Goal: Information Seeking & Learning: Compare options

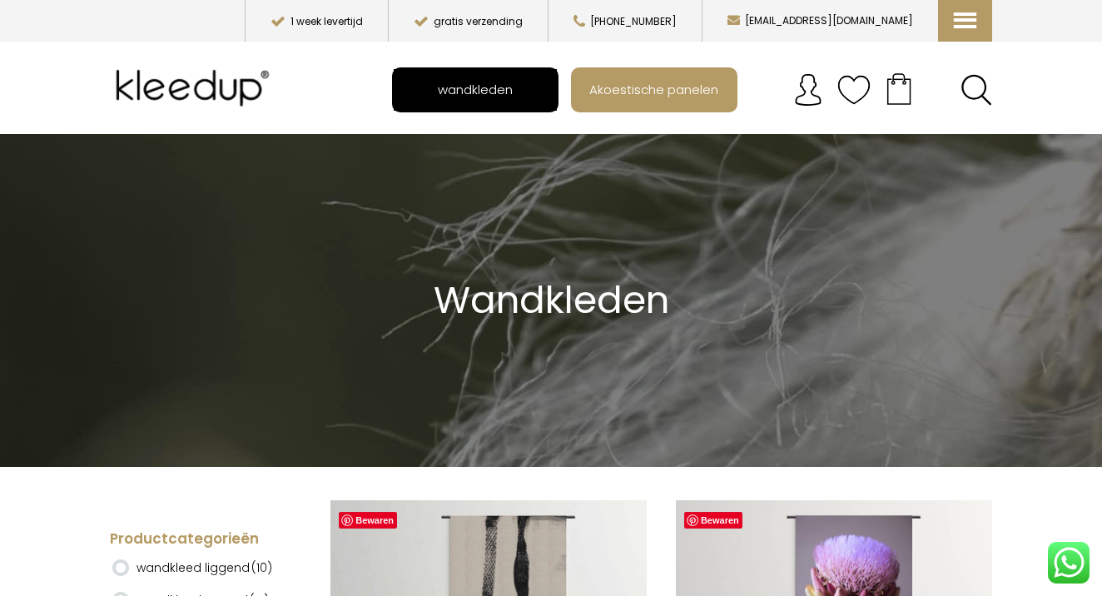
click at [494, 82] on span "wandkleden" at bounding box center [475, 89] width 93 height 32
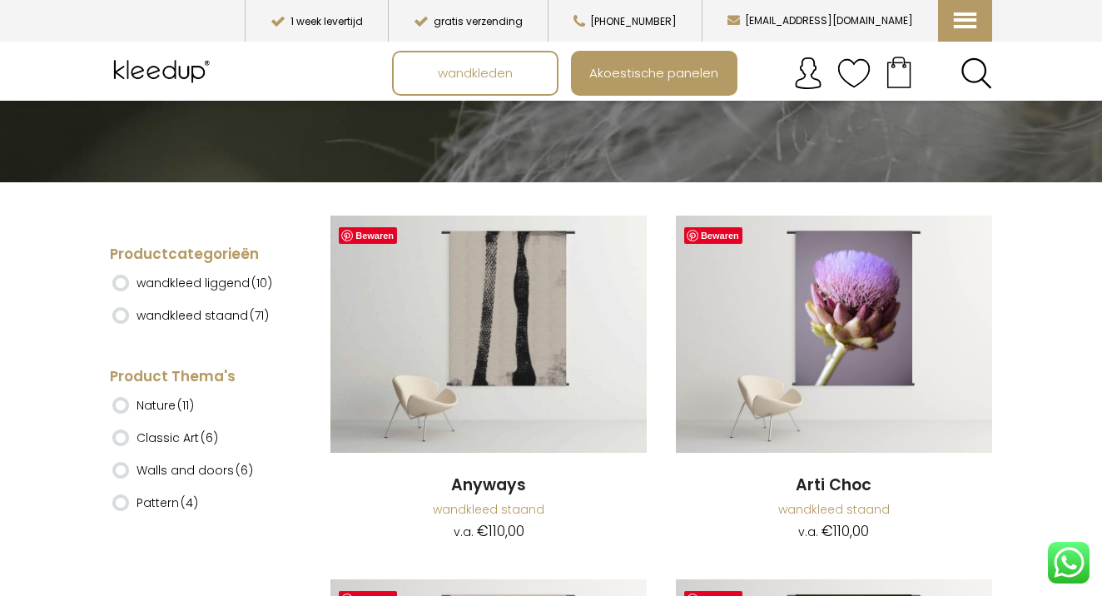
scroll to position [295, 0]
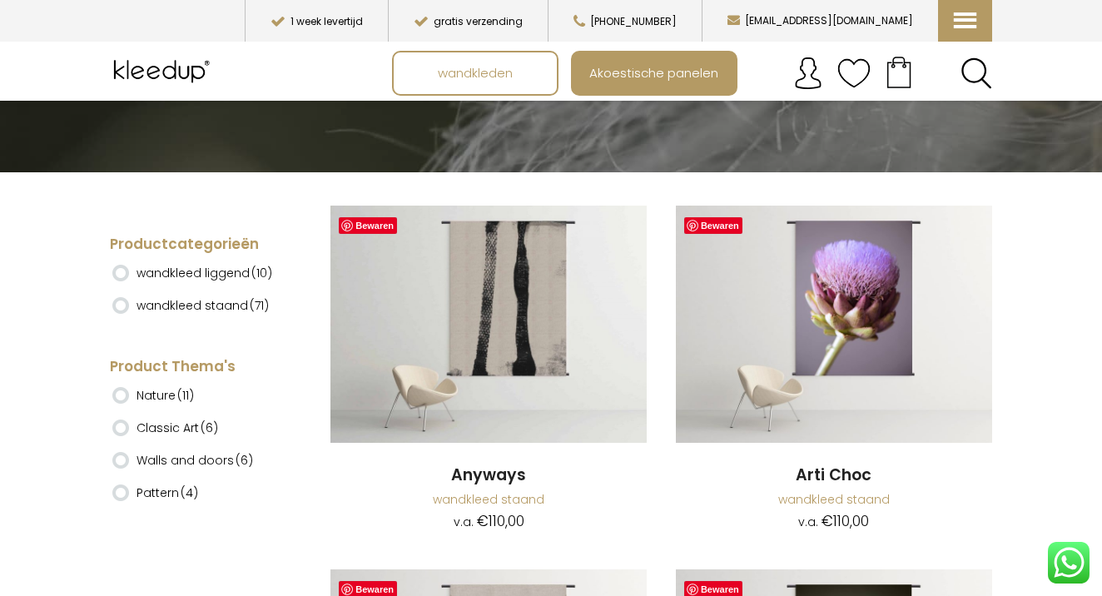
click at [122, 305] on ins at bounding box center [120, 305] width 17 height 17
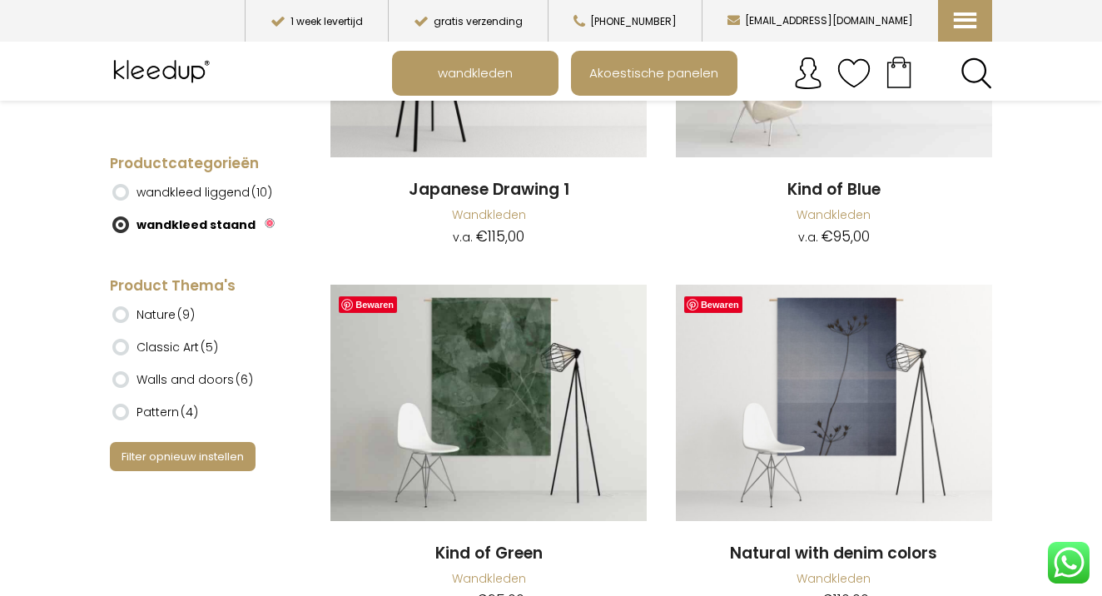
scroll to position [8723, 0]
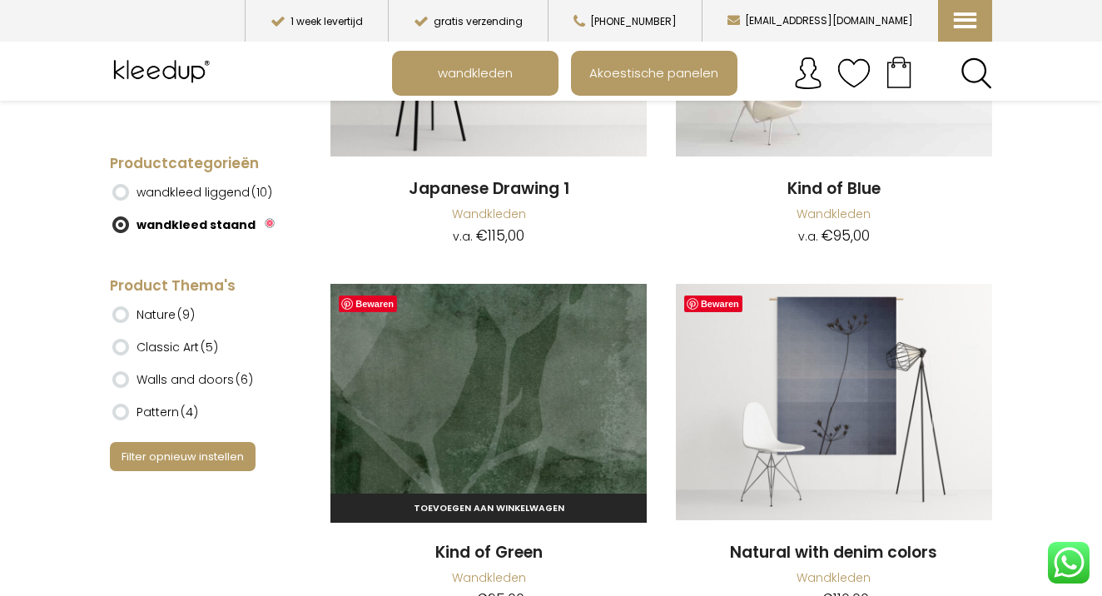
click at [489, 351] on img at bounding box center [488, 402] width 316 height 237
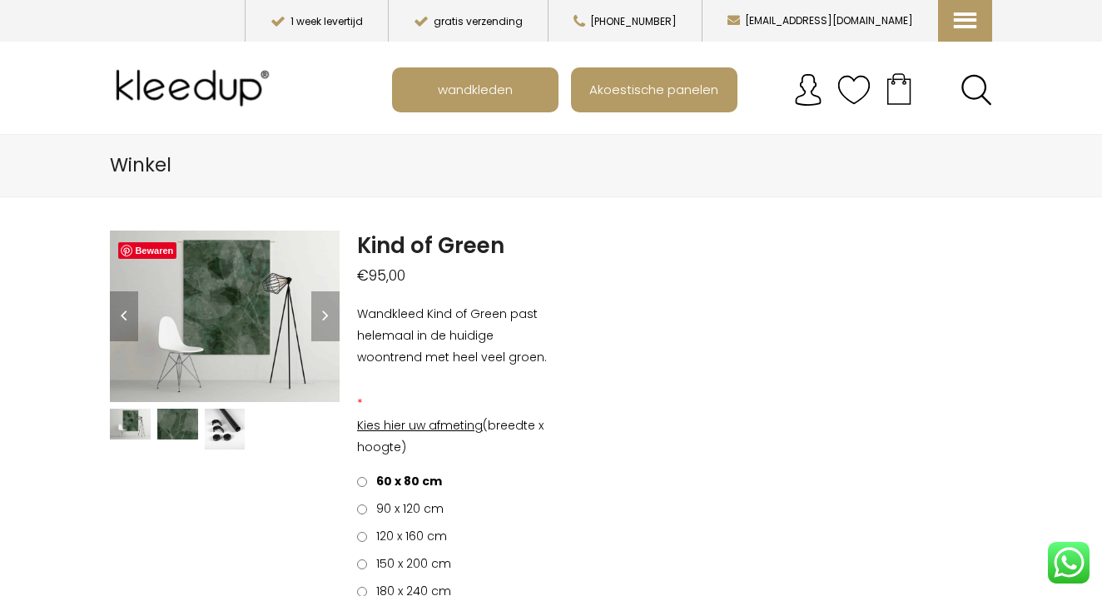
click at [168, 434] on img at bounding box center [177, 424] width 41 height 31
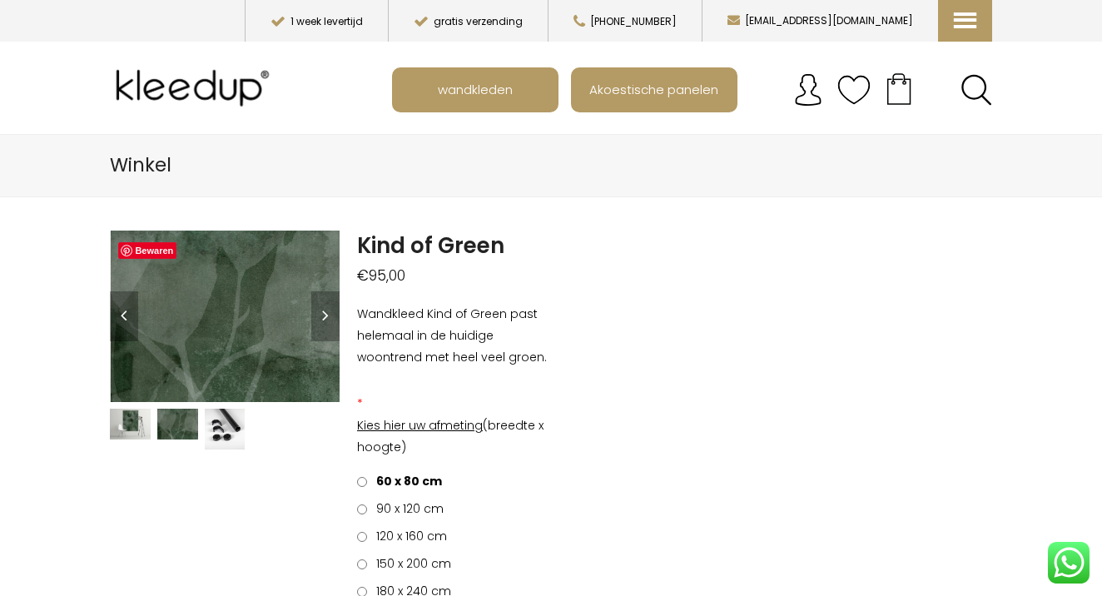
click at [225, 338] on img at bounding box center [254, 177] width 1665 height 1248
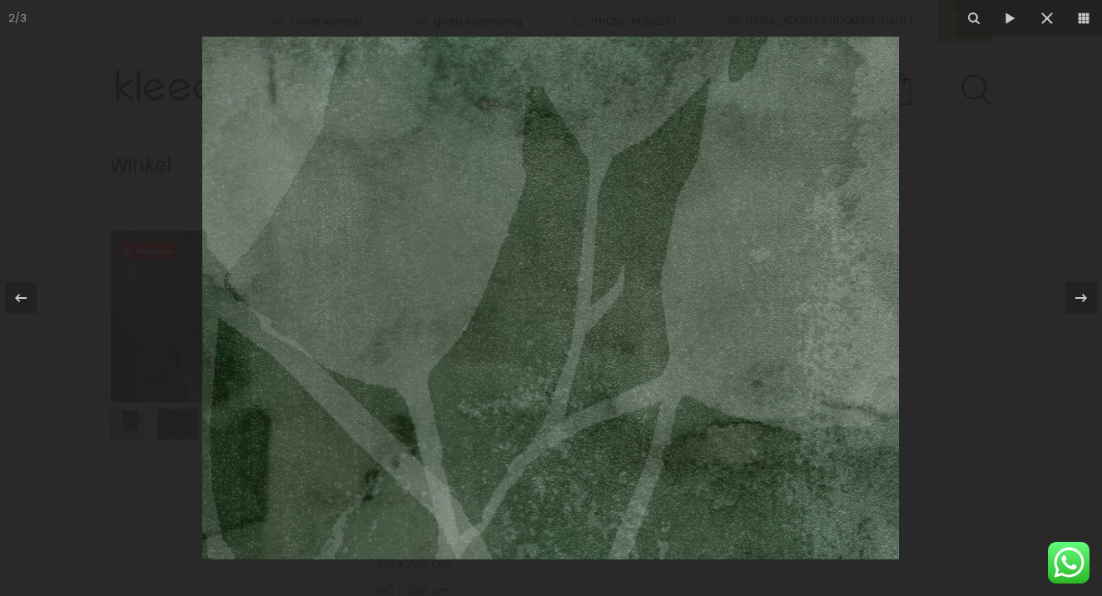
click at [485, 314] on img at bounding box center [550, 298] width 697 height 523
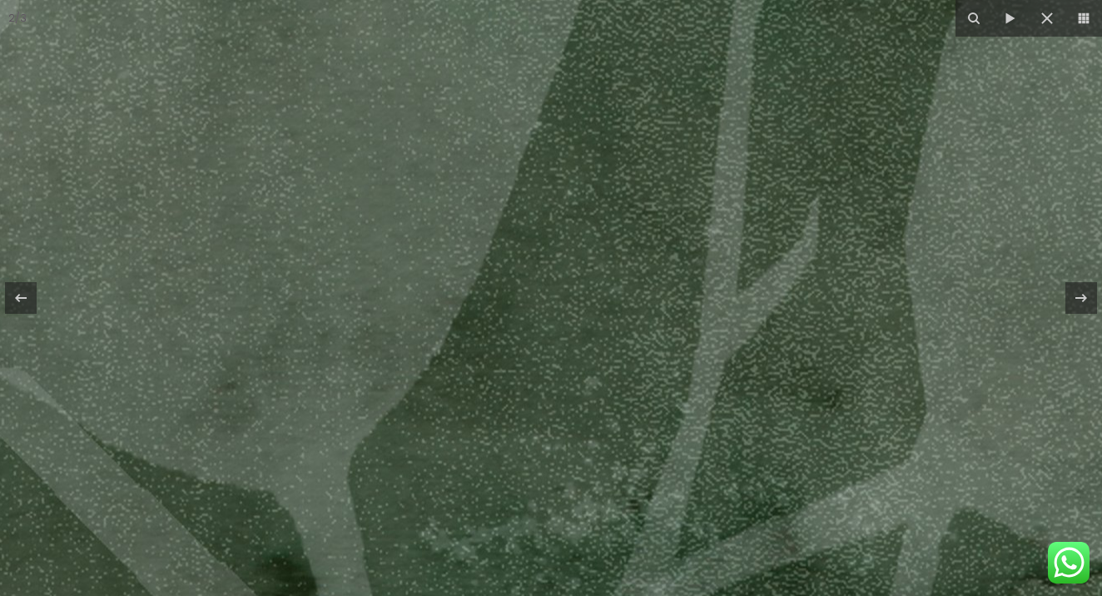
click at [522, 310] on img at bounding box center [641, 276] width 1665 height 1248
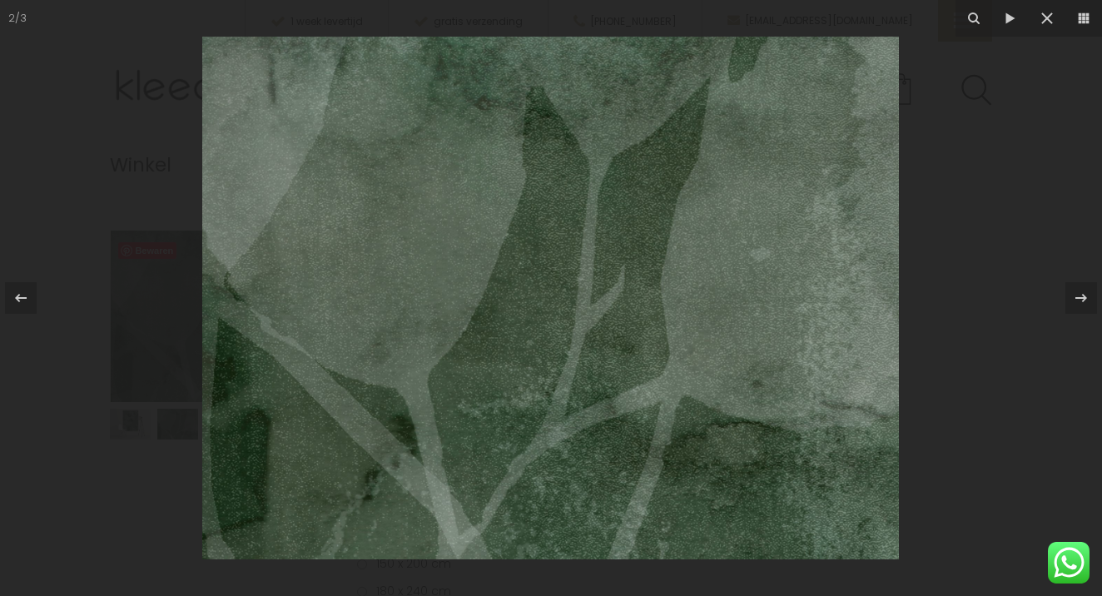
click at [522, 310] on img at bounding box center [550, 298] width 697 height 523
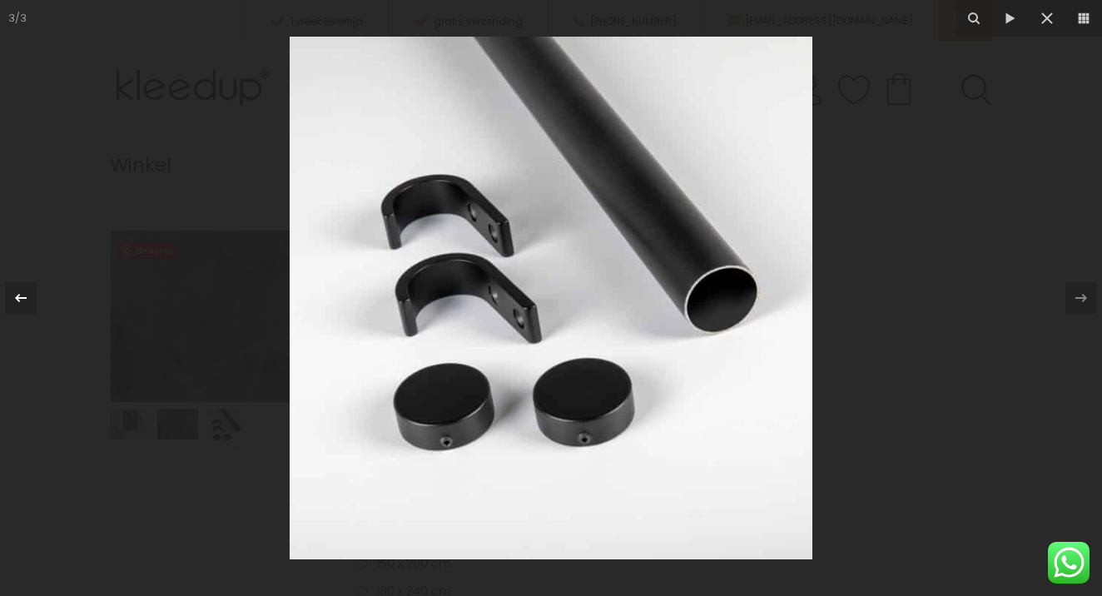
click at [21, 300] on icon at bounding box center [21, 298] width 20 height 20
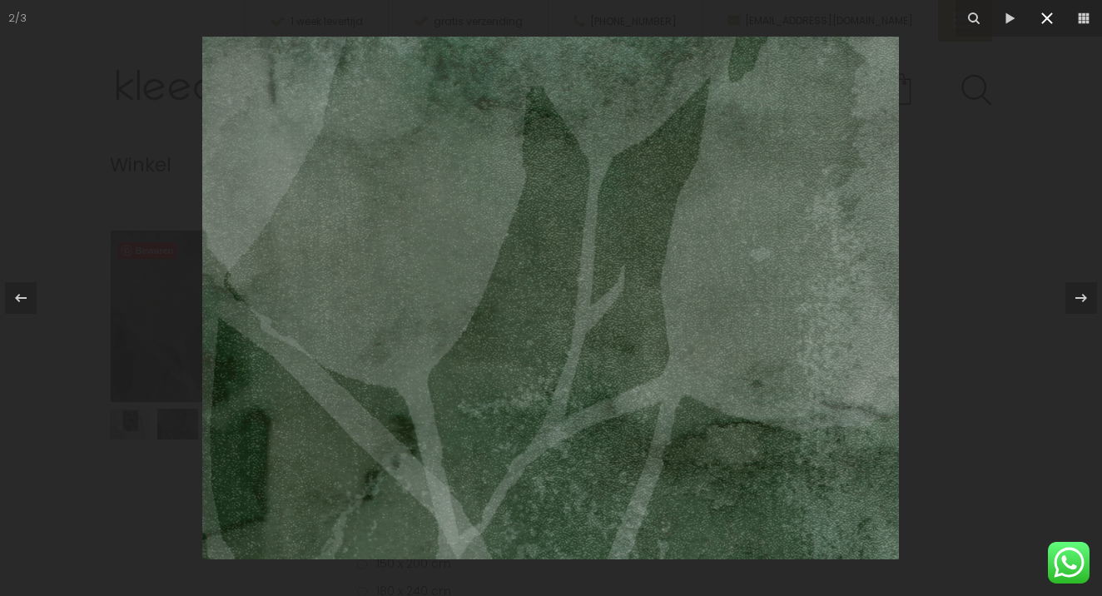
click at [1046, 25] on icon at bounding box center [1047, 18] width 20 height 20
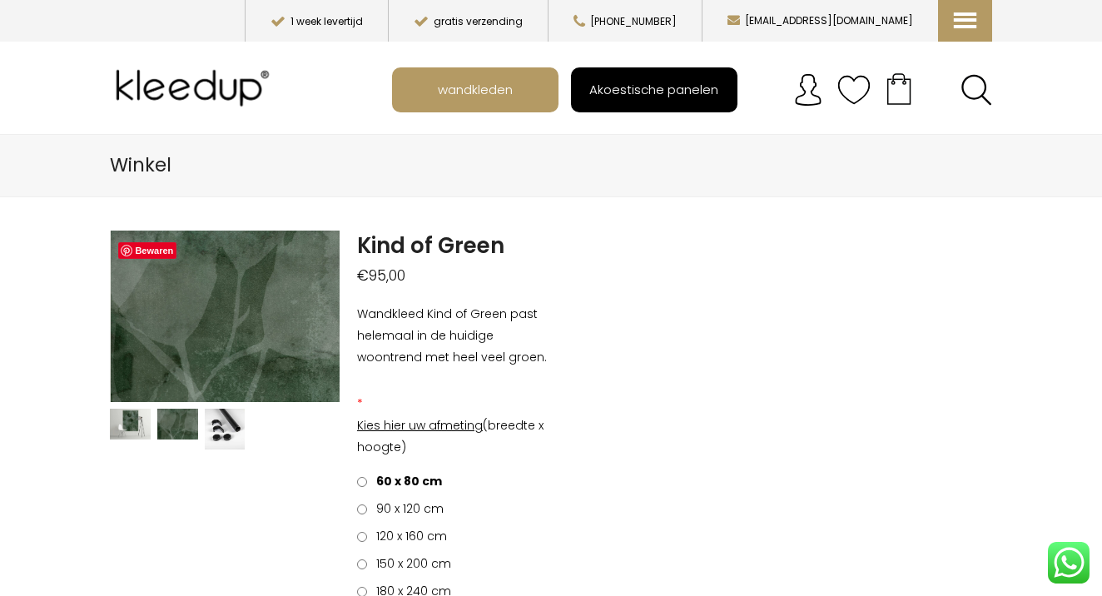
click at [676, 87] on span "Akoestische panelen" at bounding box center [653, 89] width 147 height 32
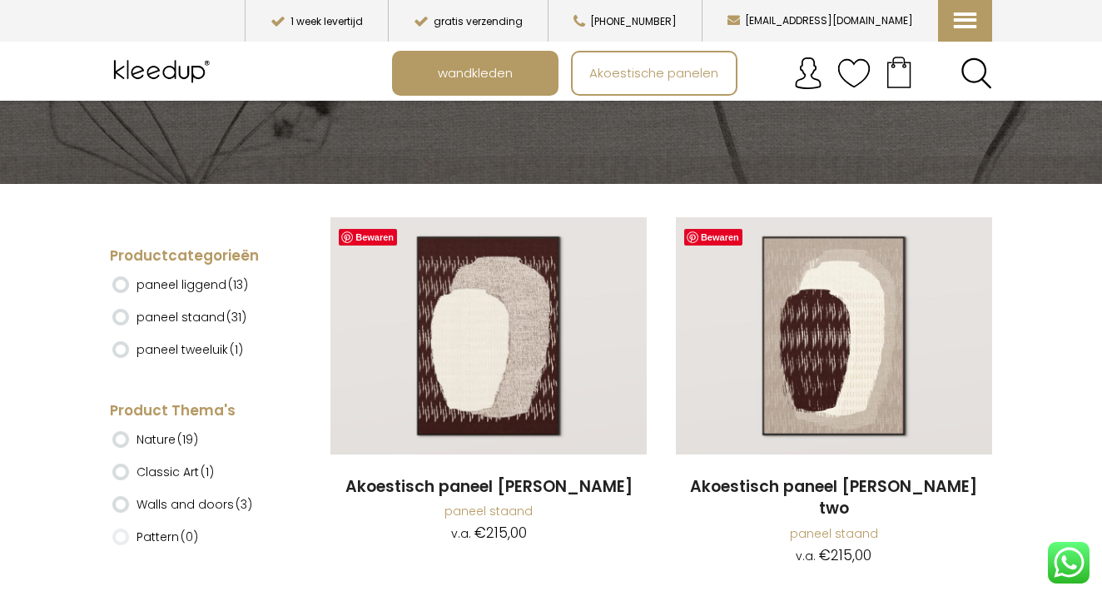
scroll to position [284, 0]
click at [120, 280] on ins at bounding box center [120, 283] width 17 height 17
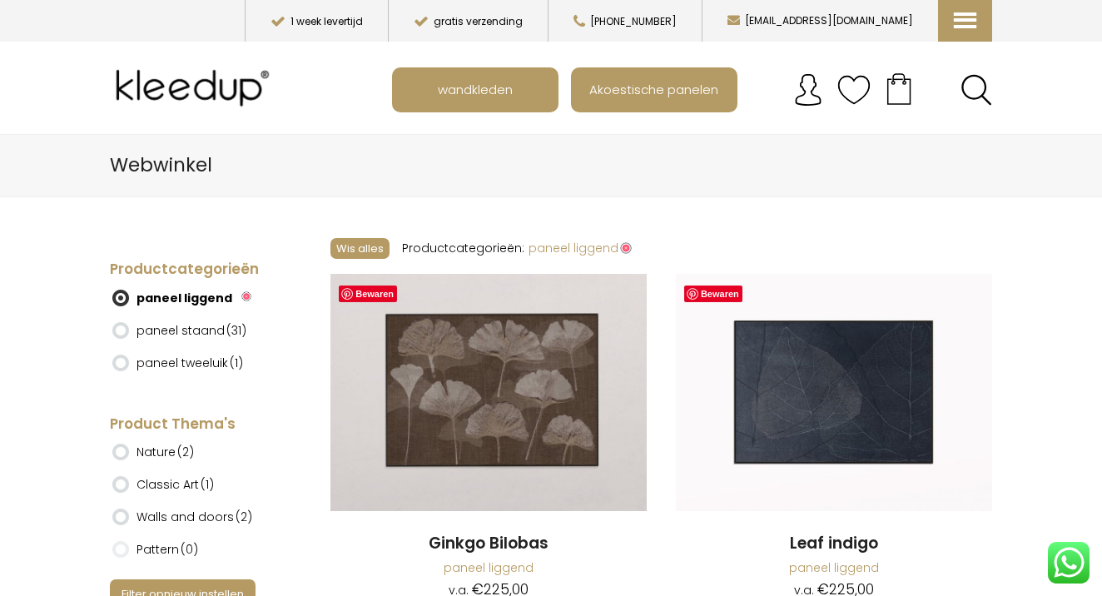
click at [127, 330] on ins at bounding box center [120, 330] width 17 height 17
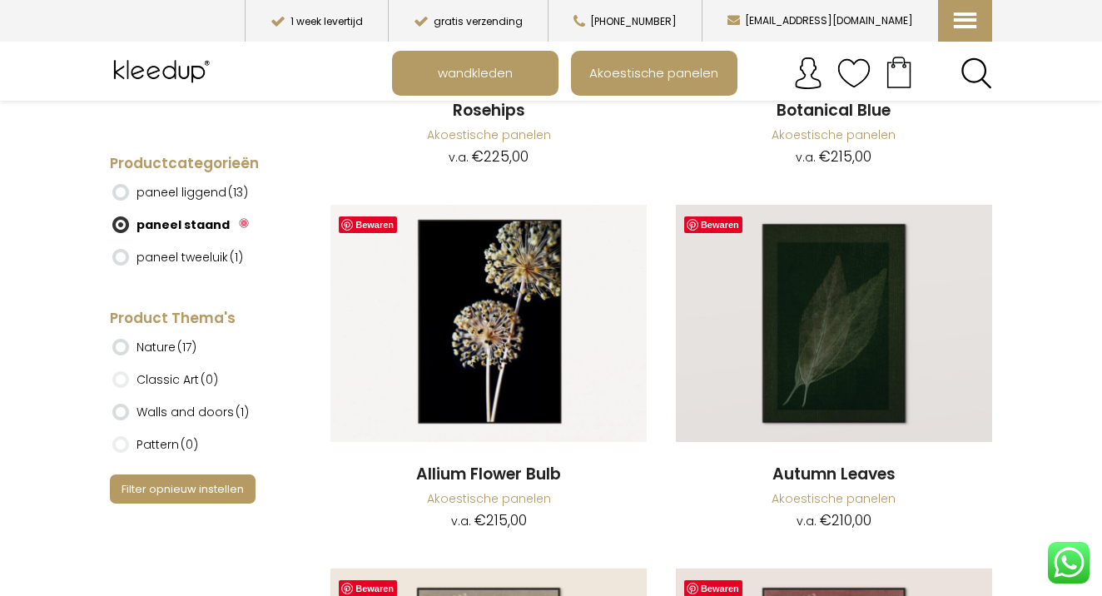
scroll to position [3358, 0]
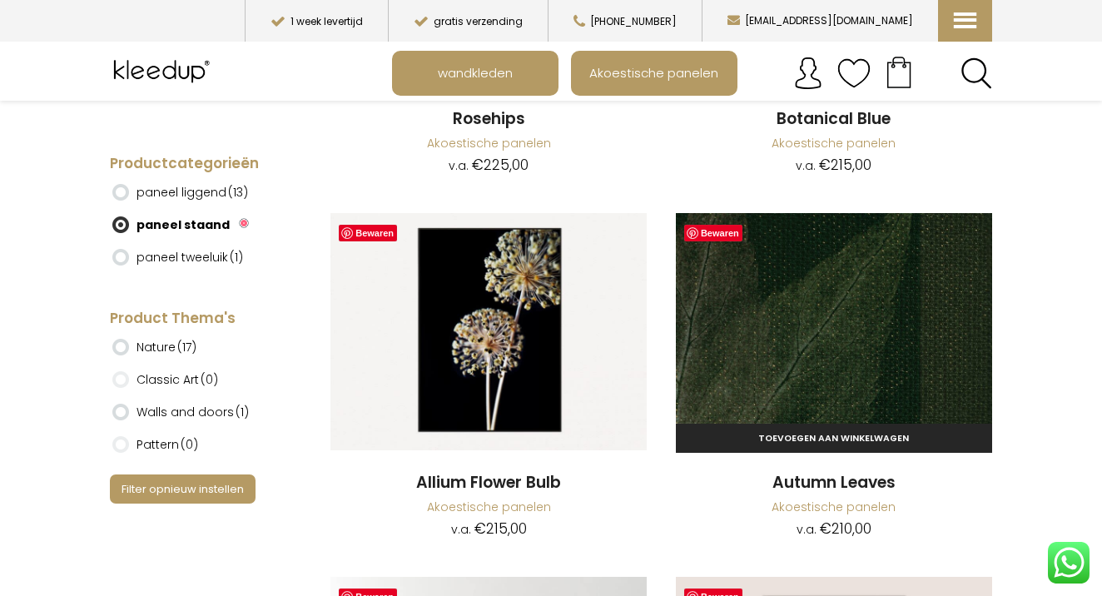
click at [816, 366] on img at bounding box center [834, 331] width 316 height 237
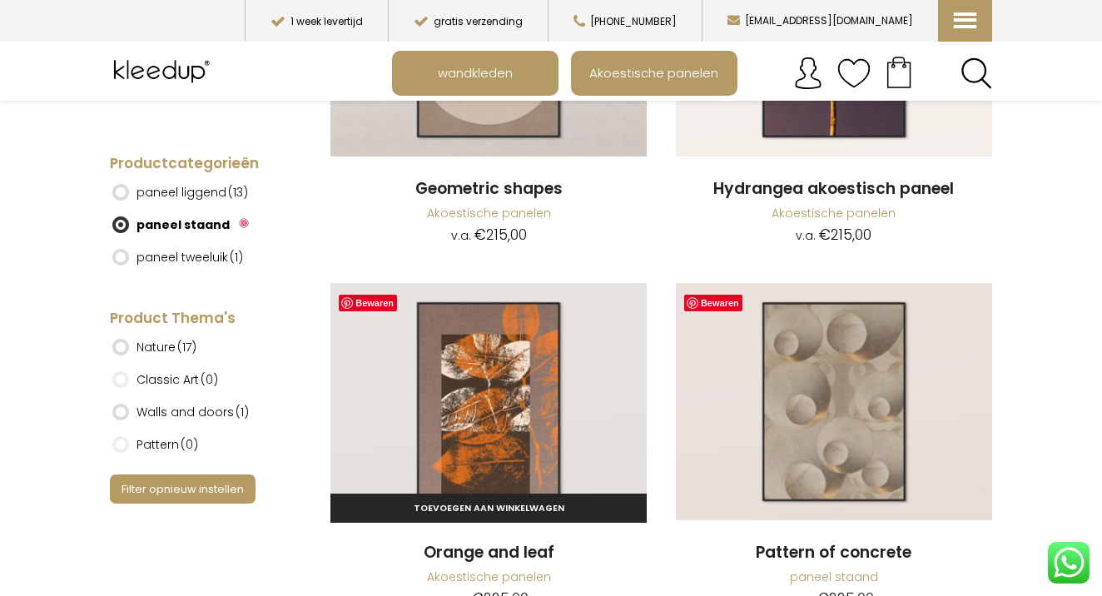
scroll to position [1470, 0]
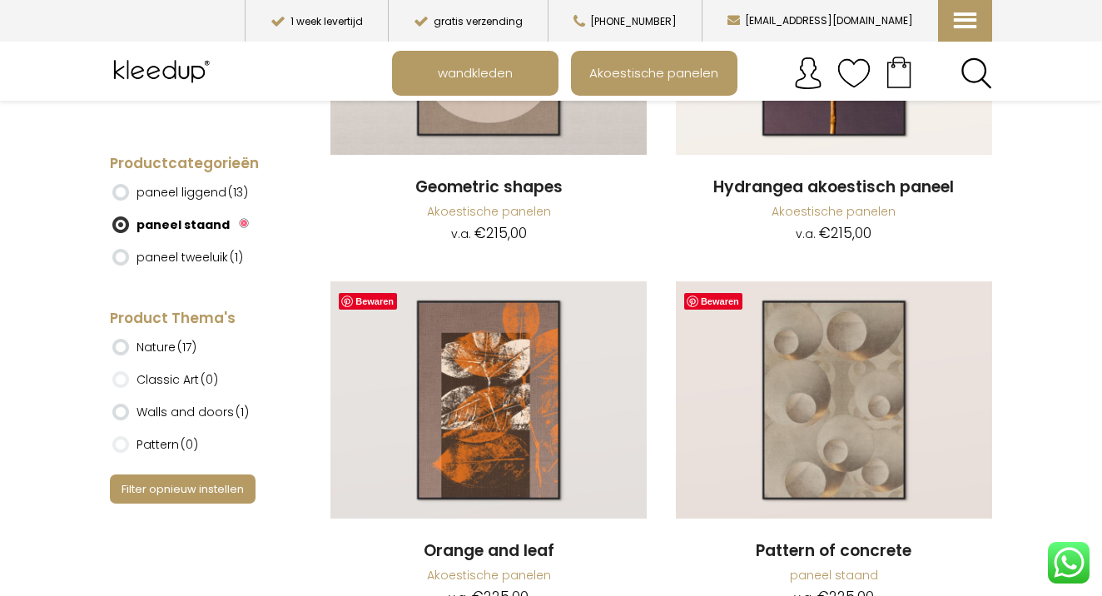
click at [193, 258] on label "paneel tweeluik (1)" at bounding box center [189, 257] width 107 height 28
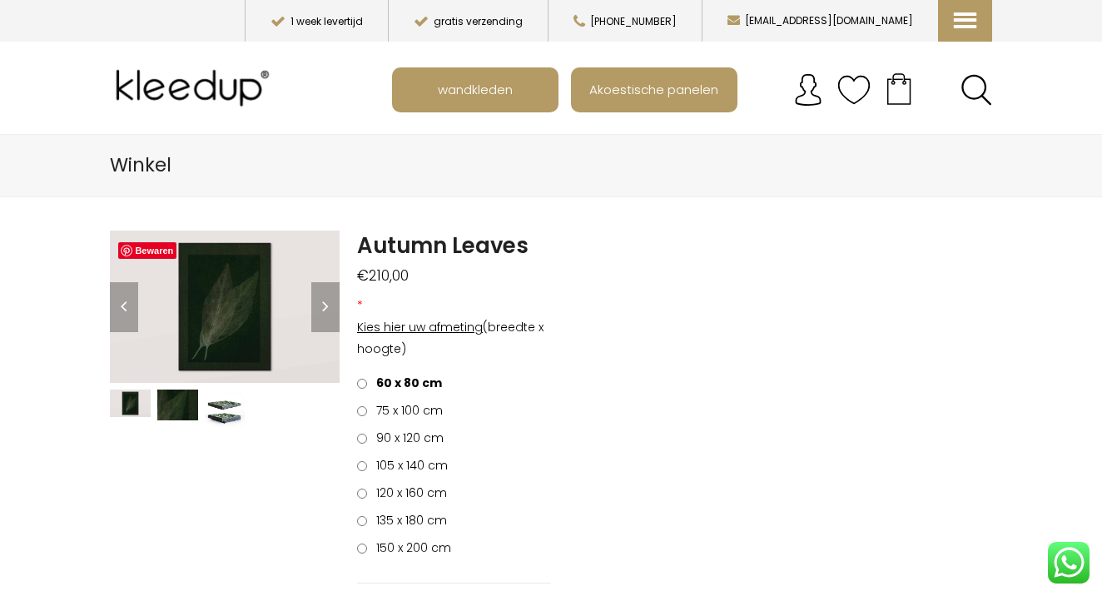
click at [166, 405] on img at bounding box center [177, 405] width 41 height 31
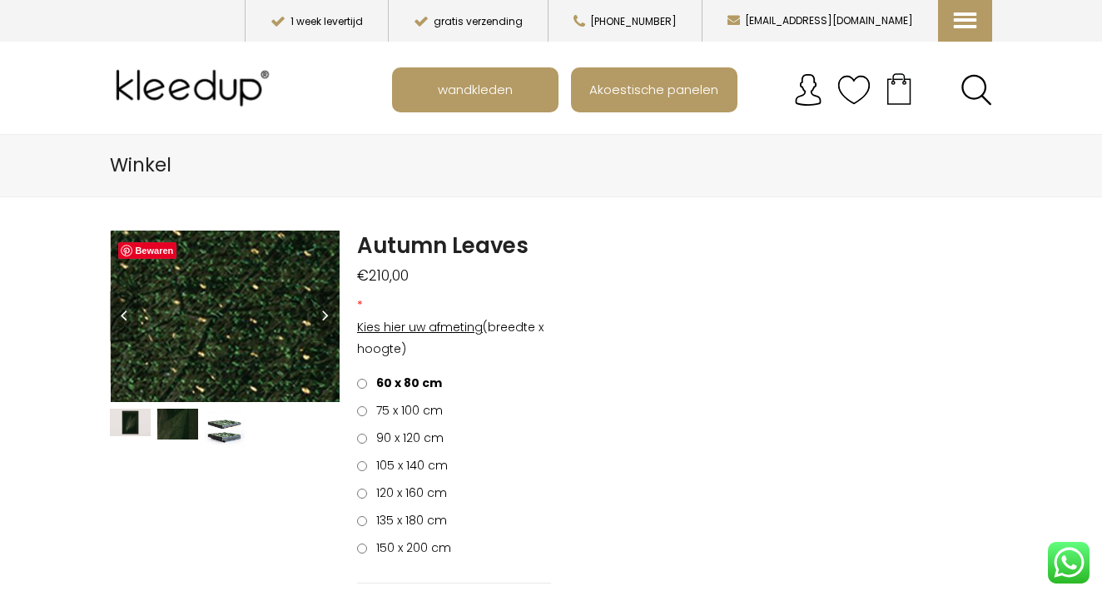
click at [266, 296] on img at bounding box center [50, 369] width 1665 height 1248
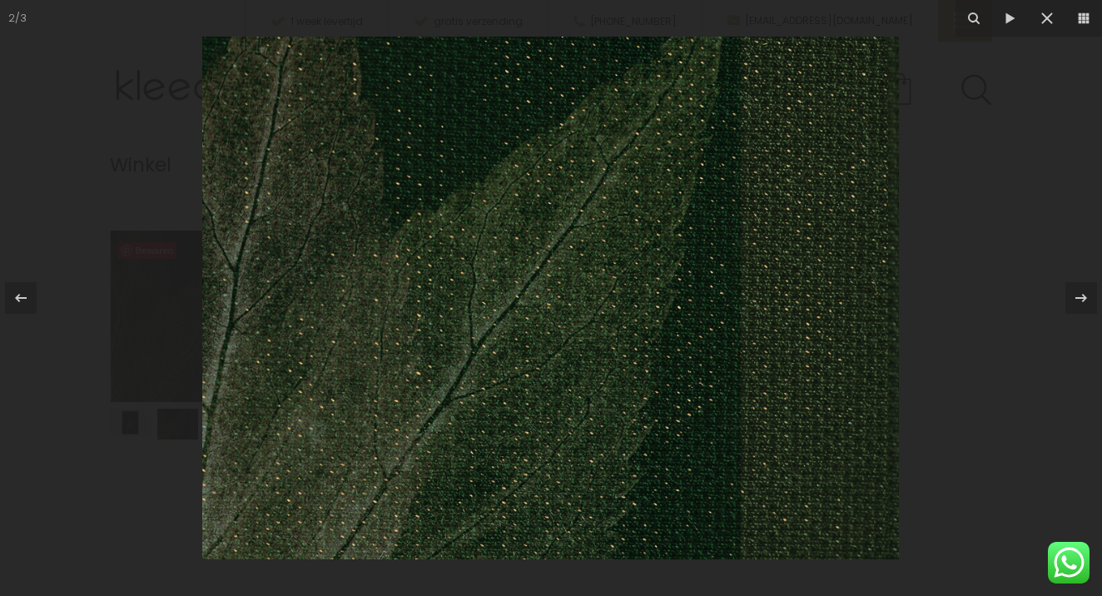
click at [489, 290] on img at bounding box center [550, 298] width 697 height 523
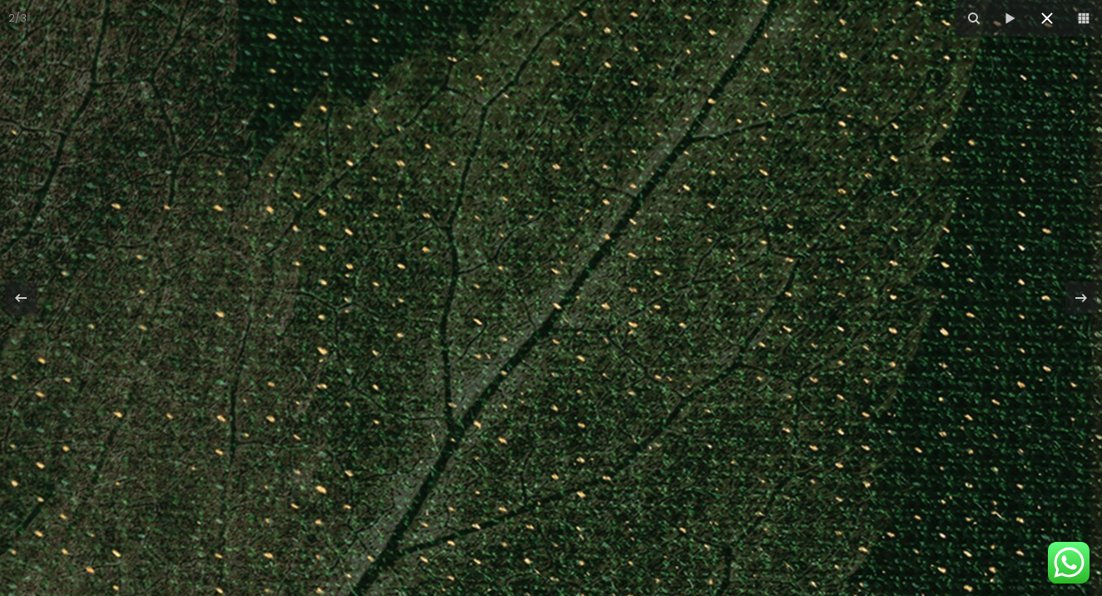
click at [1054, 19] on icon at bounding box center [1047, 18] width 20 height 20
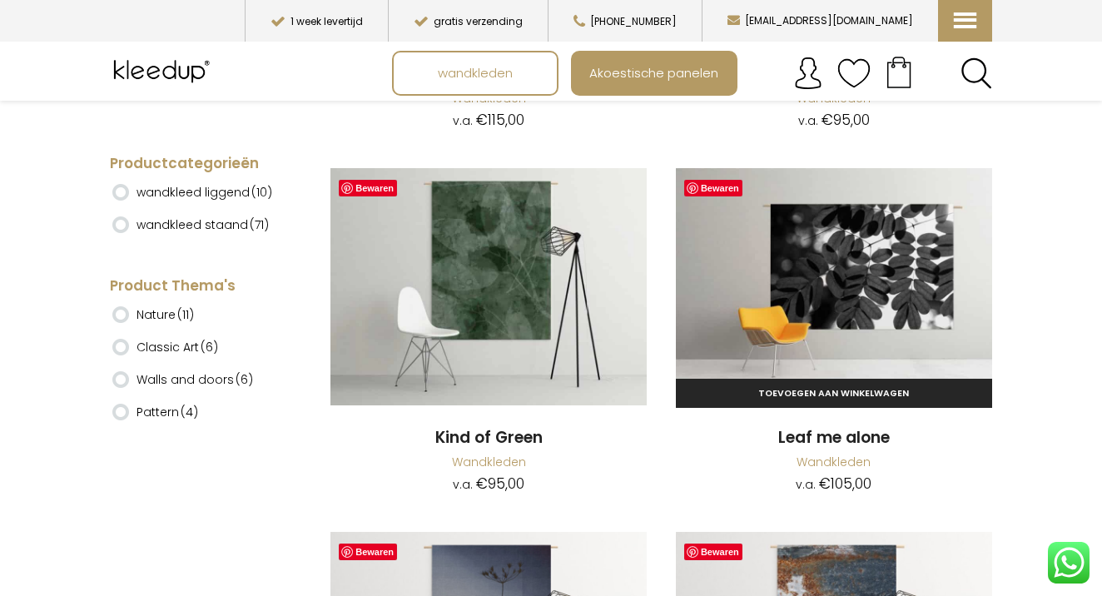
scroll to position [9426, 0]
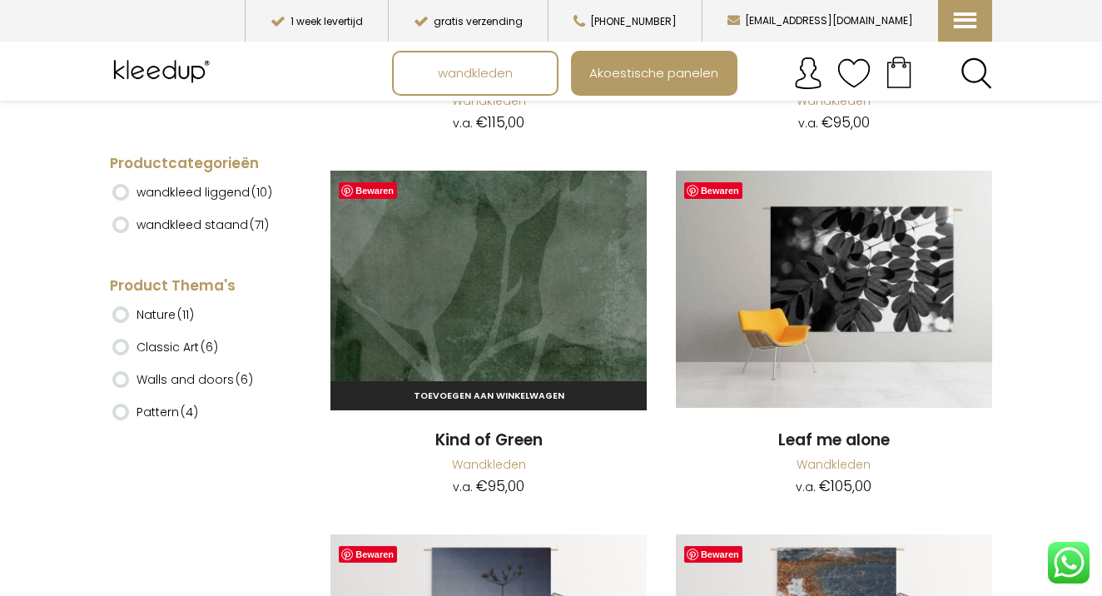
click at [499, 242] on img at bounding box center [488, 289] width 316 height 237
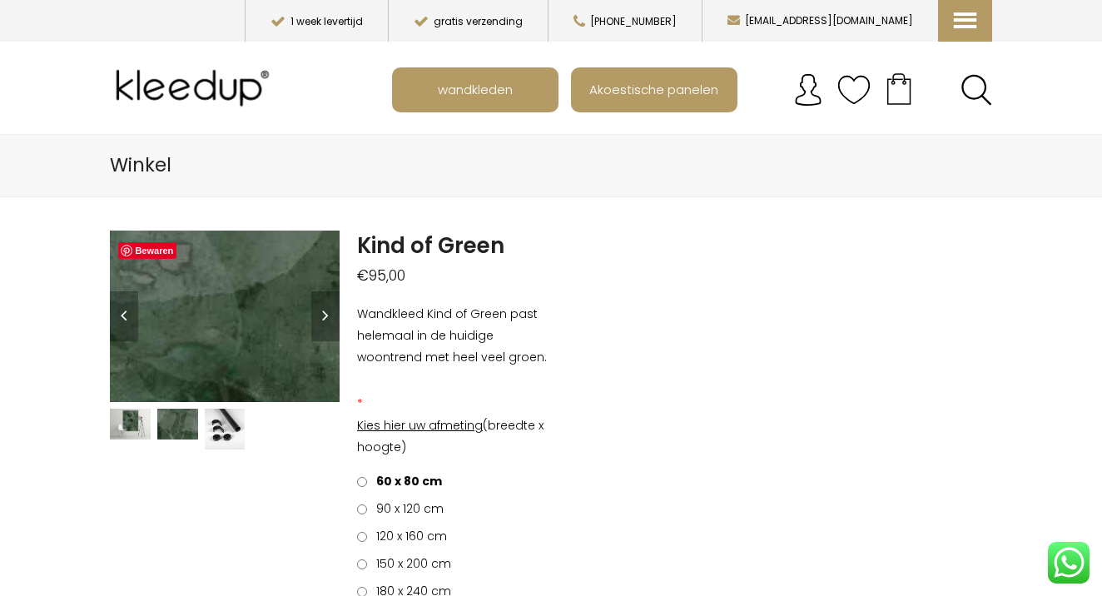
click at [227, 315] on img at bounding box center [277, 281] width 1665 height 1248
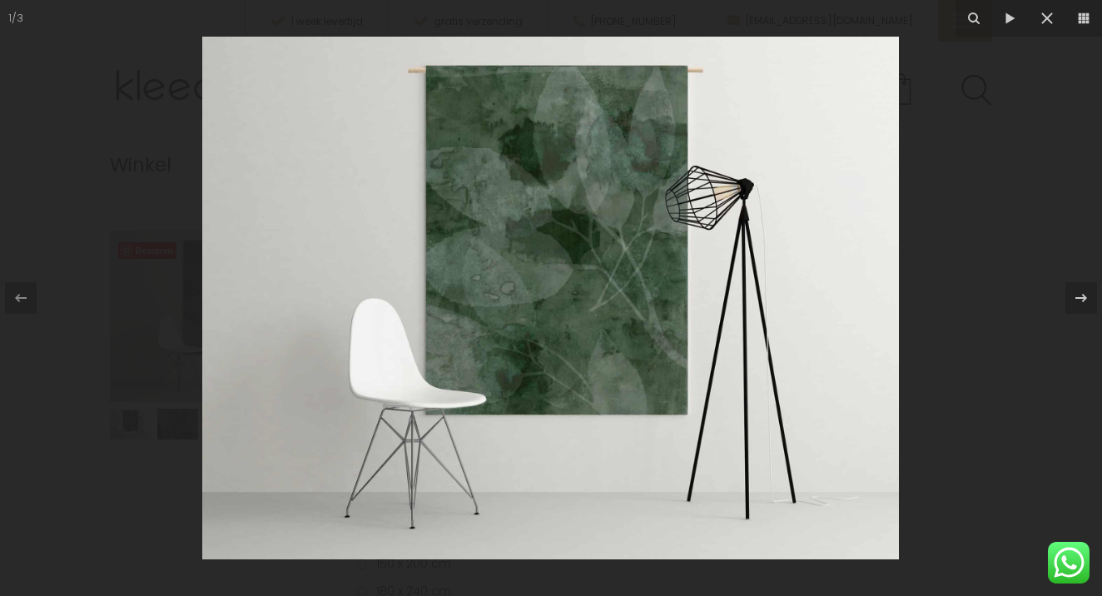
click at [701, 75] on img at bounding box center [550, 298] width 697 height 523
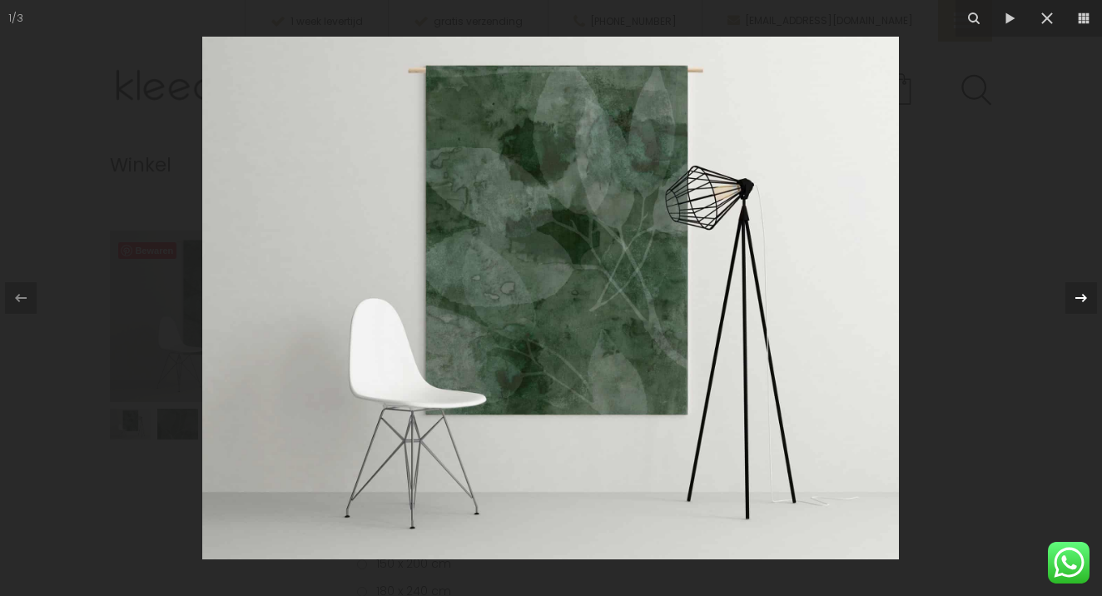
click at [1085, 301] on icon at bounding box center [1081, 298] width 20 height 20
click at [1081, 297] on icon at bounding box center [1081, 298] width 20 height 20
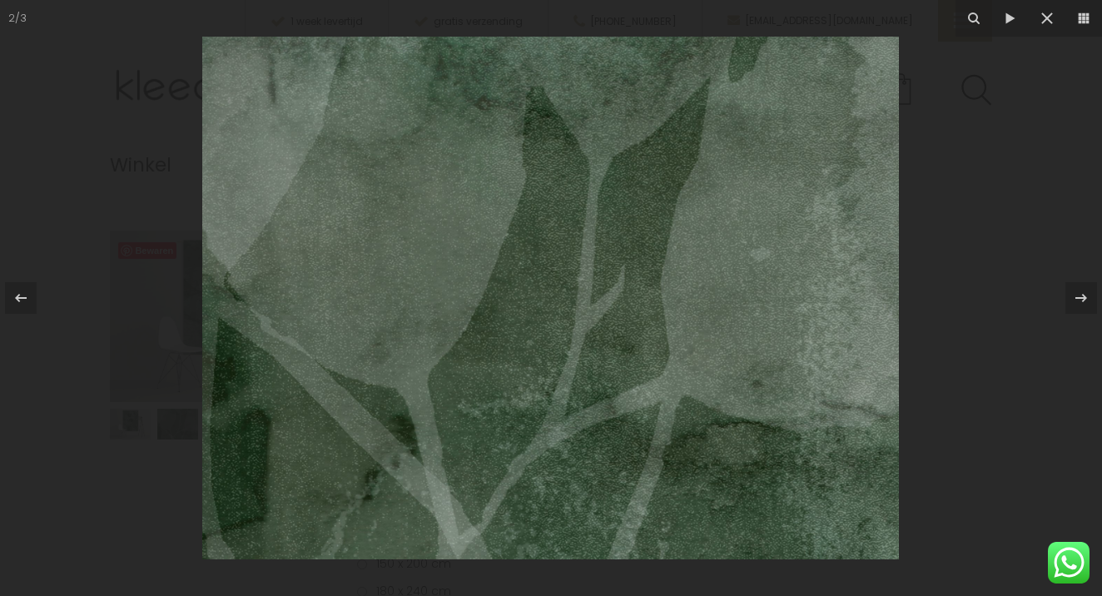
click at [680, 291] on img at bounding box center [550, 298] width 697 height 523
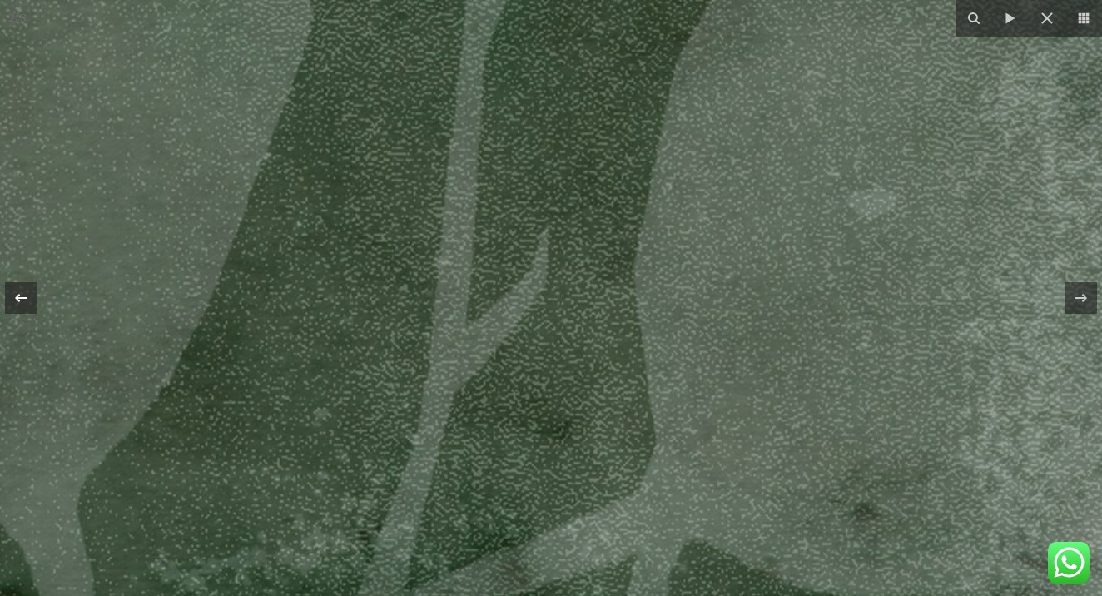
click at [34, 289] on div at bounding box center [21, 298] width 32 height 32
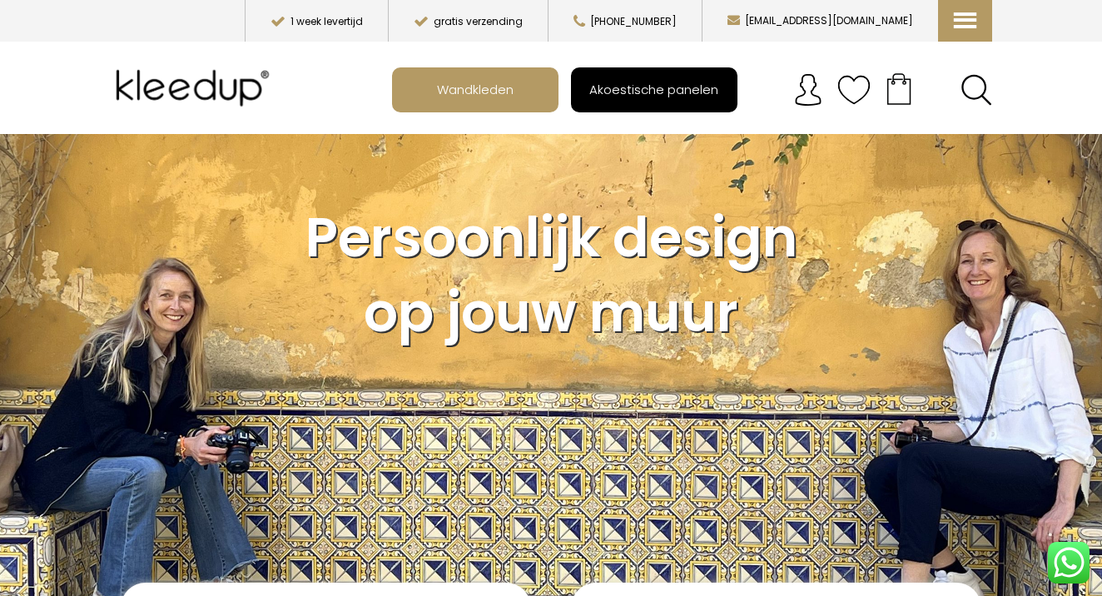
click at [675, 91] on span "Akoestische panelen" at bounding box center [653, 89] width 147 height 32
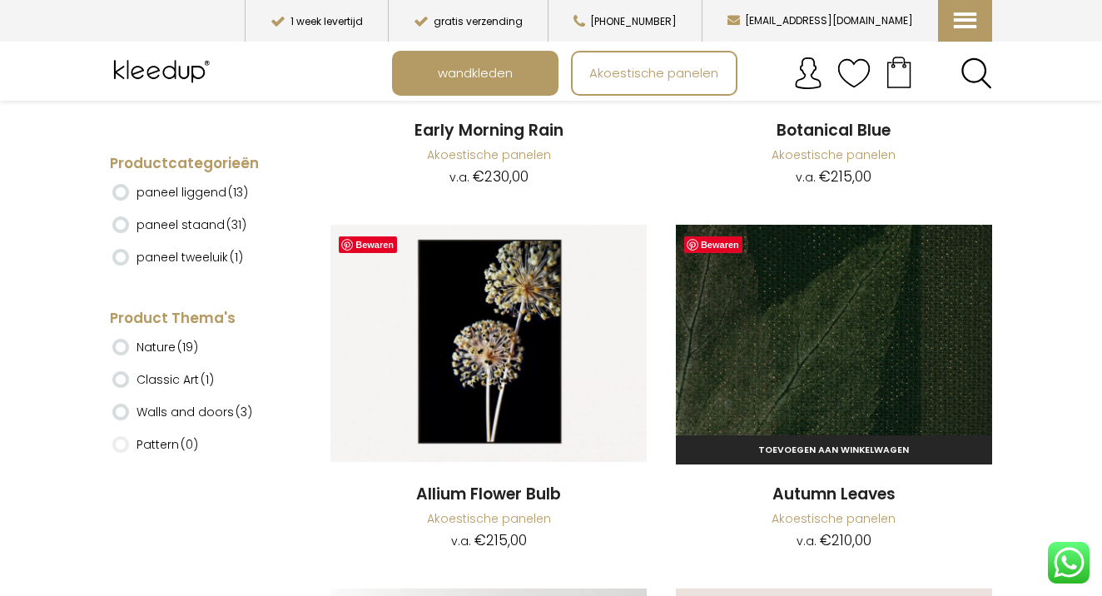
scroll to position [5903, 0]
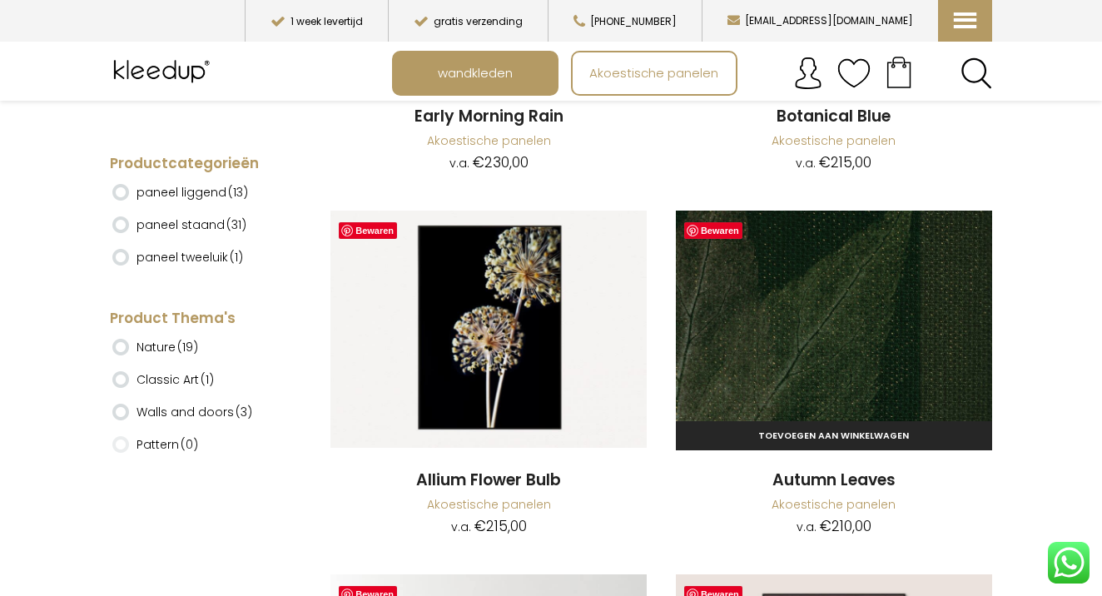
click at [861, 285] on img at bounding box center [834, 329] width 316 height 237
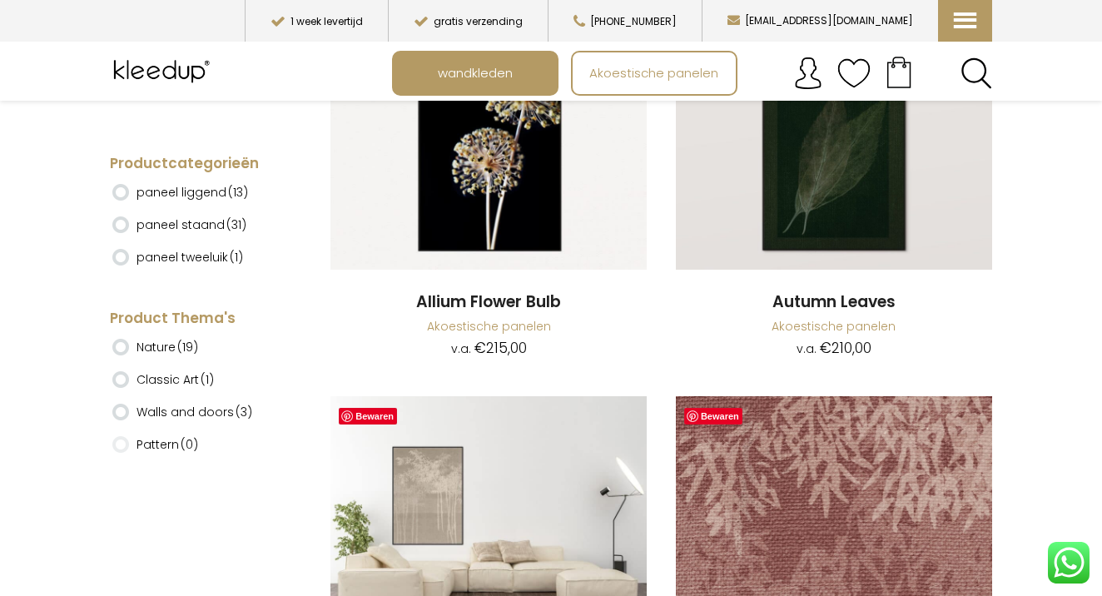
scroll to position [6085, 0]
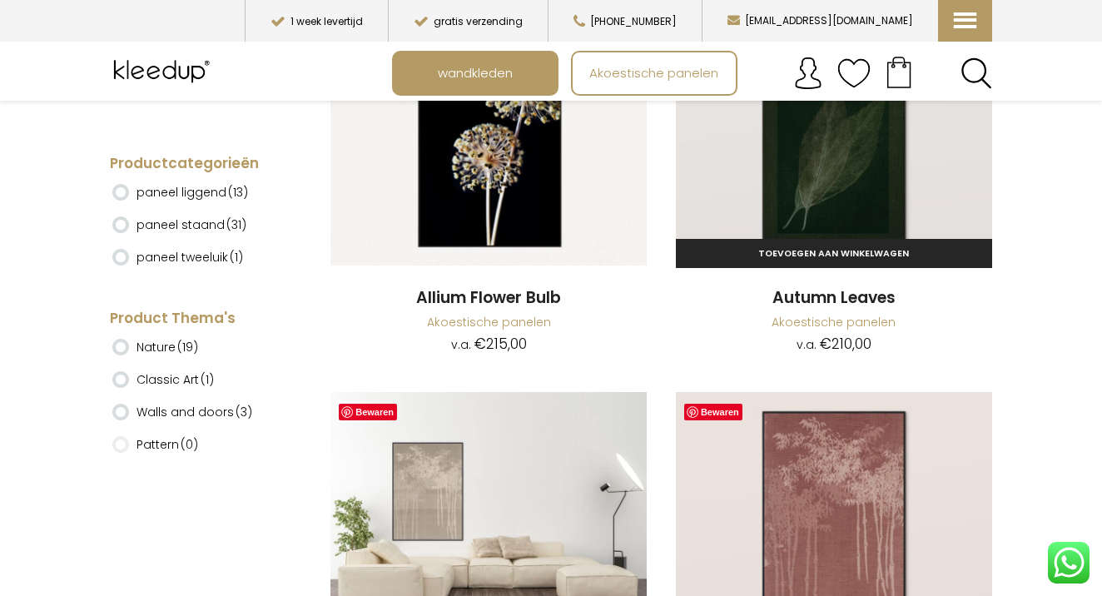
click at [844, 287] on h2 "Autumn Leaves" at bounding box center [834, 298] width 316 height 22
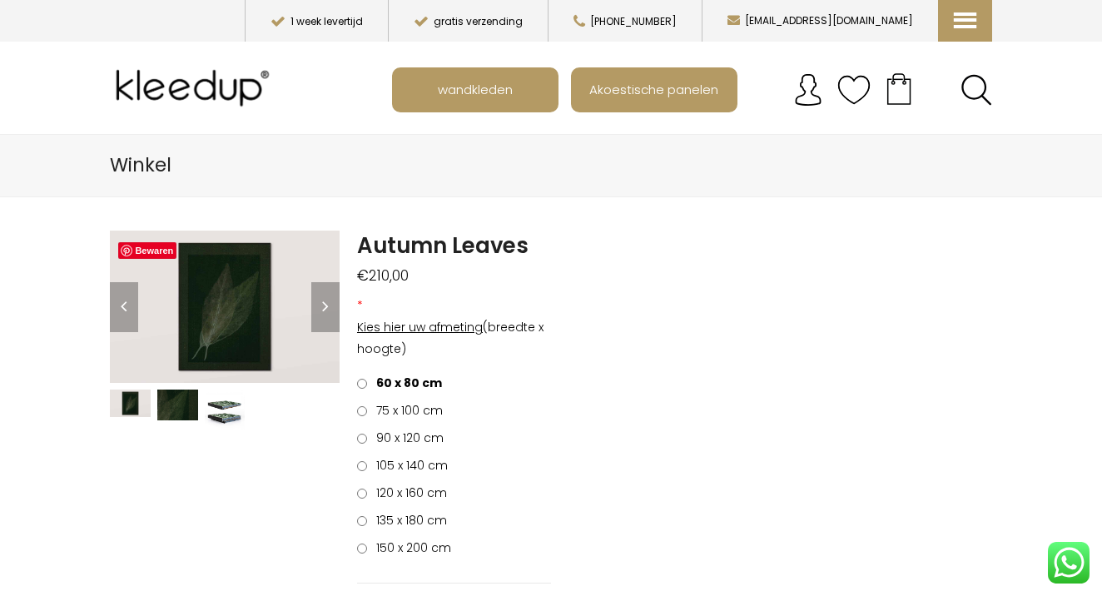
click at [182, 418] on img at bounding box center [177, 405] width 41 height 31
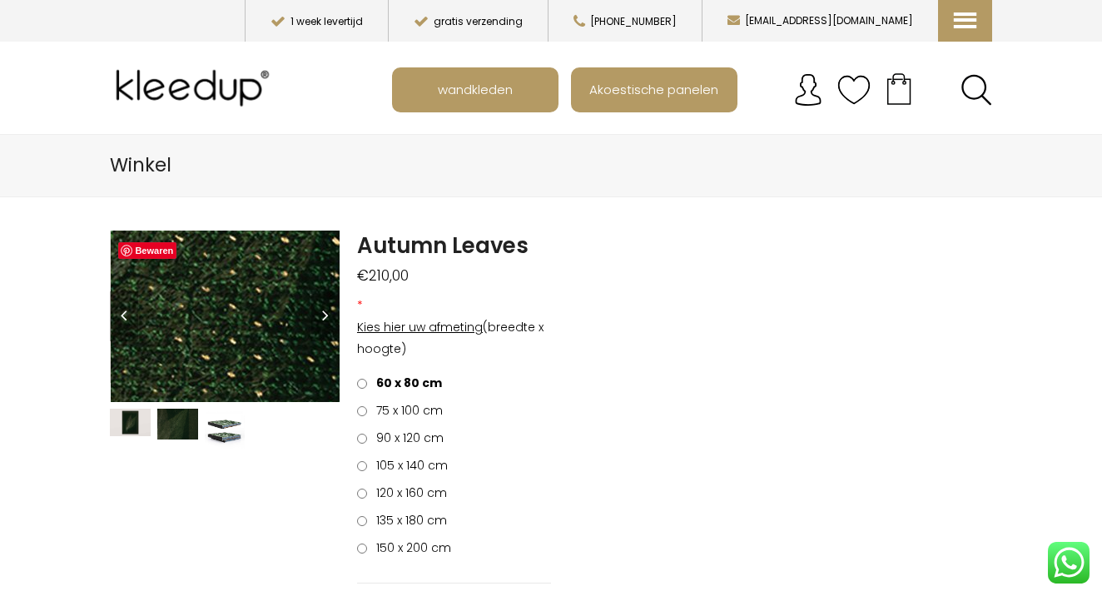
click at [256, 331] on img at bounding box center [29, 219] width 1665 height 1248
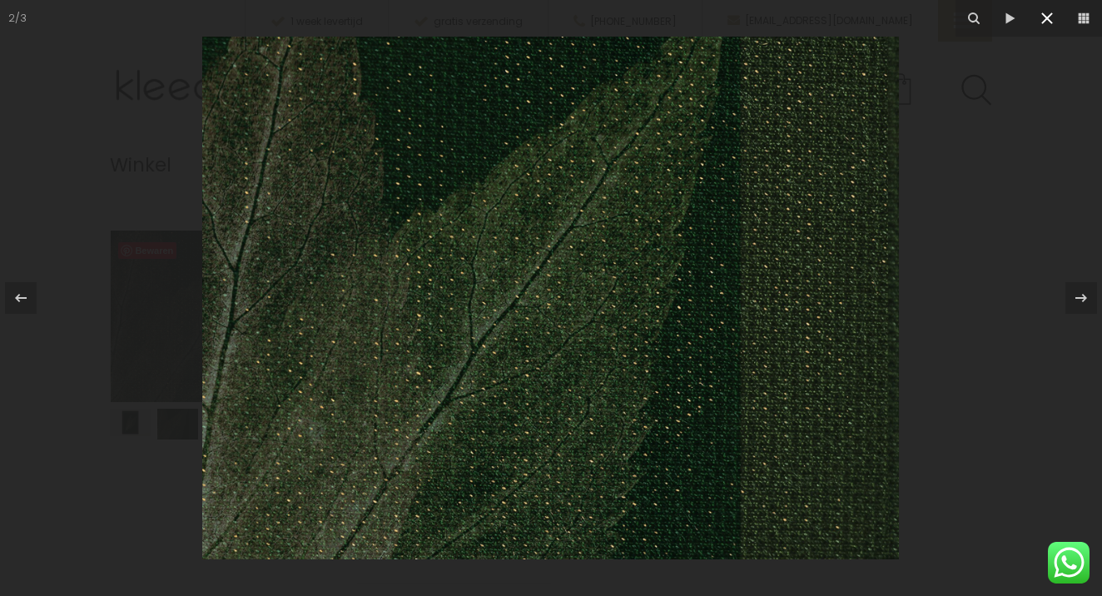
click at [1055, 19] on icon at bounding box center [1047, 18] width 20 height 20
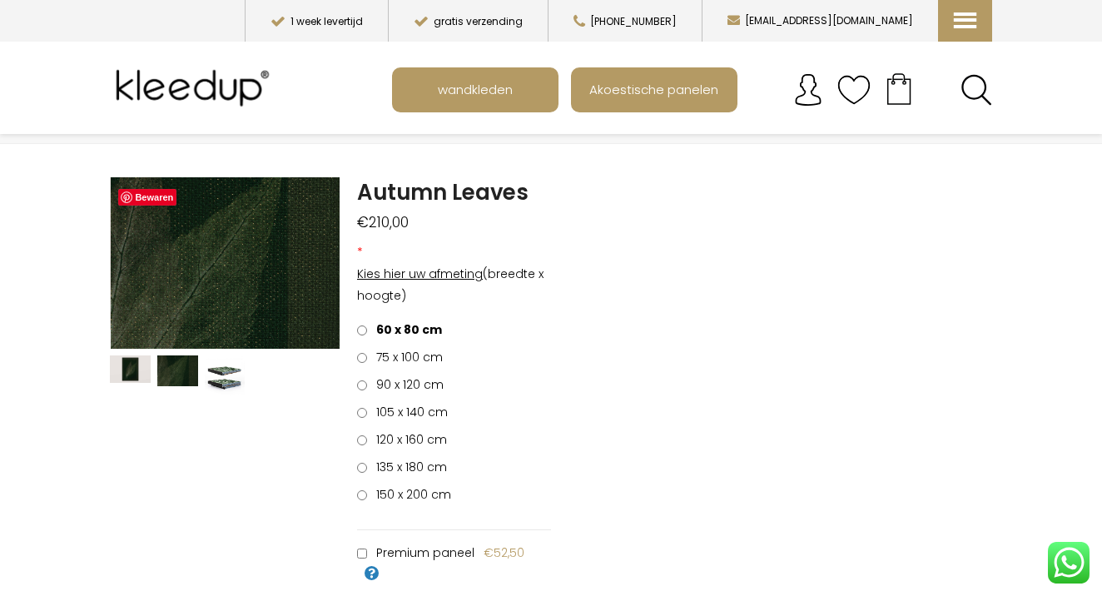
scroll to position [61, 0]
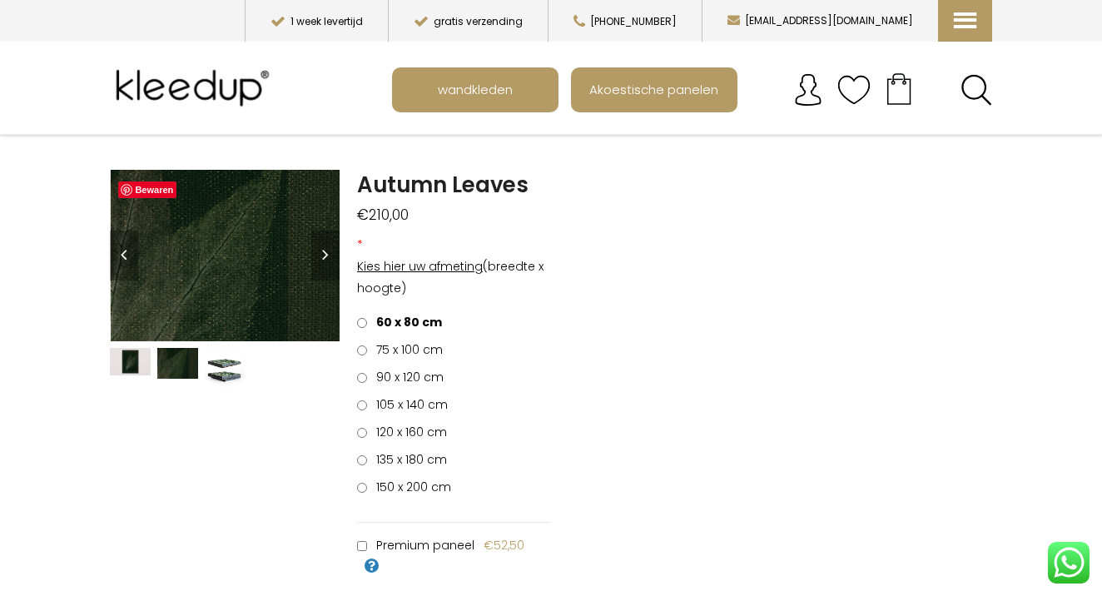
click at [223, 364] on img at bounding box center [225, 368] width 41 height 41
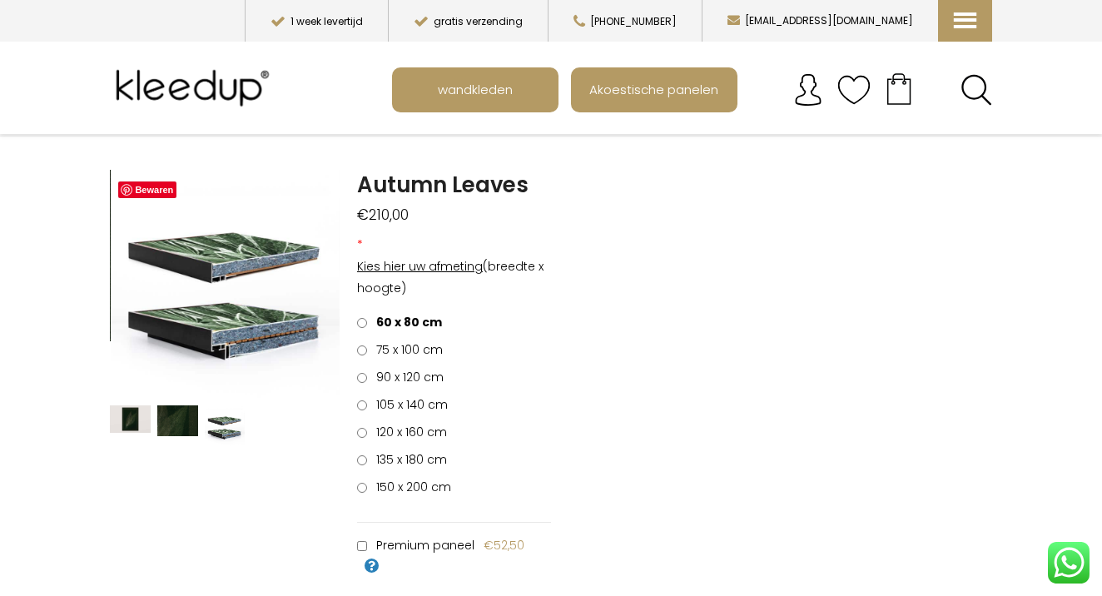
scroll to position [105, 0]
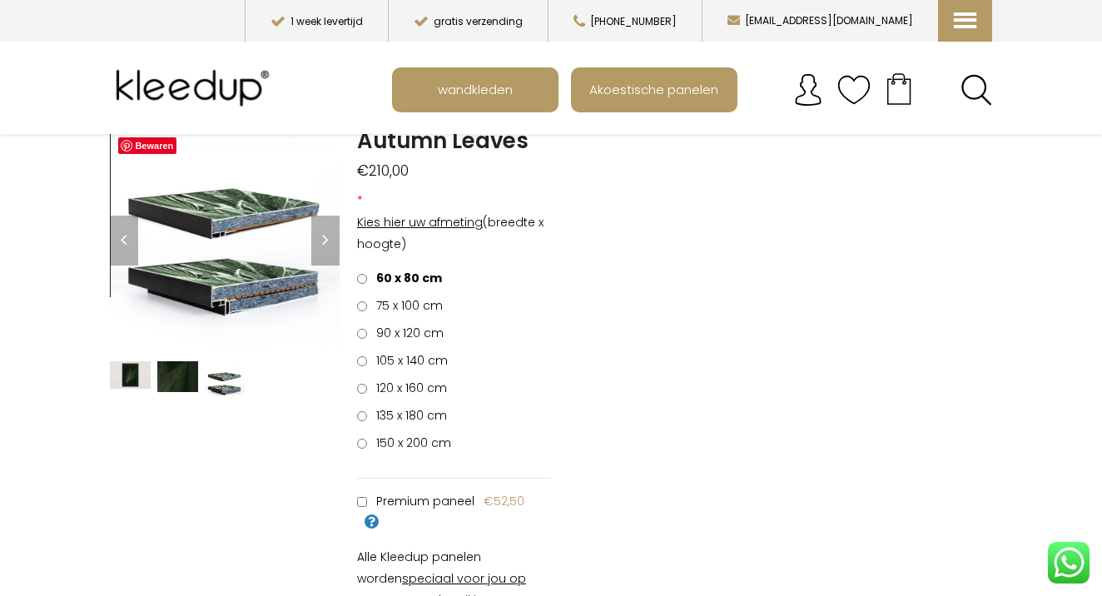
click at [182, 373] on img at bounding box center [177, 376] width 41 height 31
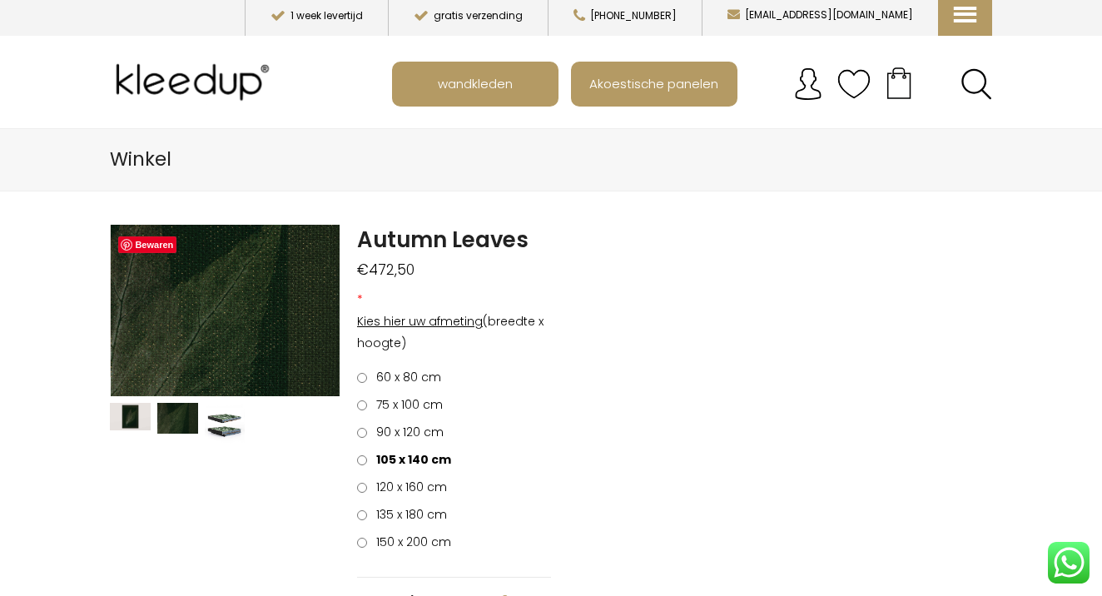
scroll to position [0, 0]
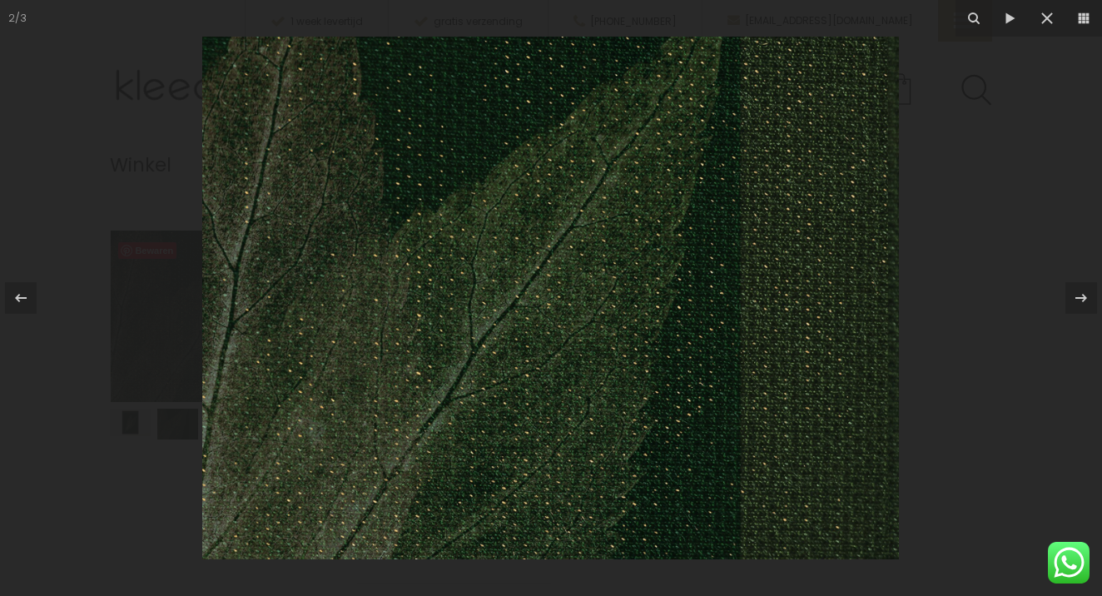
click at [483, 304] on img at bounding box center [550, 298] width 697 height 523
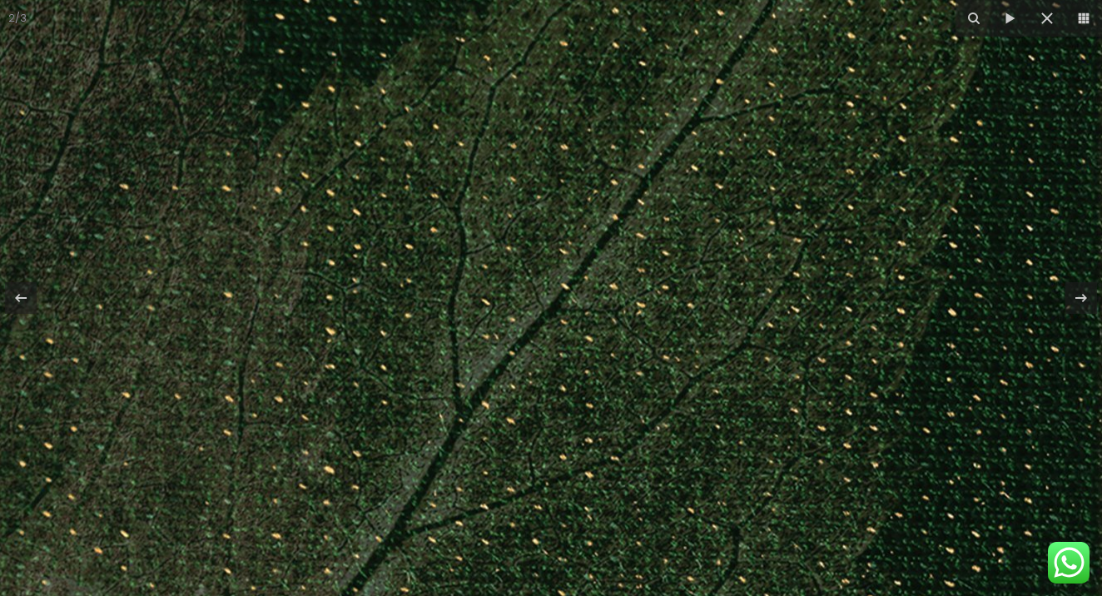
click at [483, 305] on img at bounding box center [645, 289] width 1665 height 1248
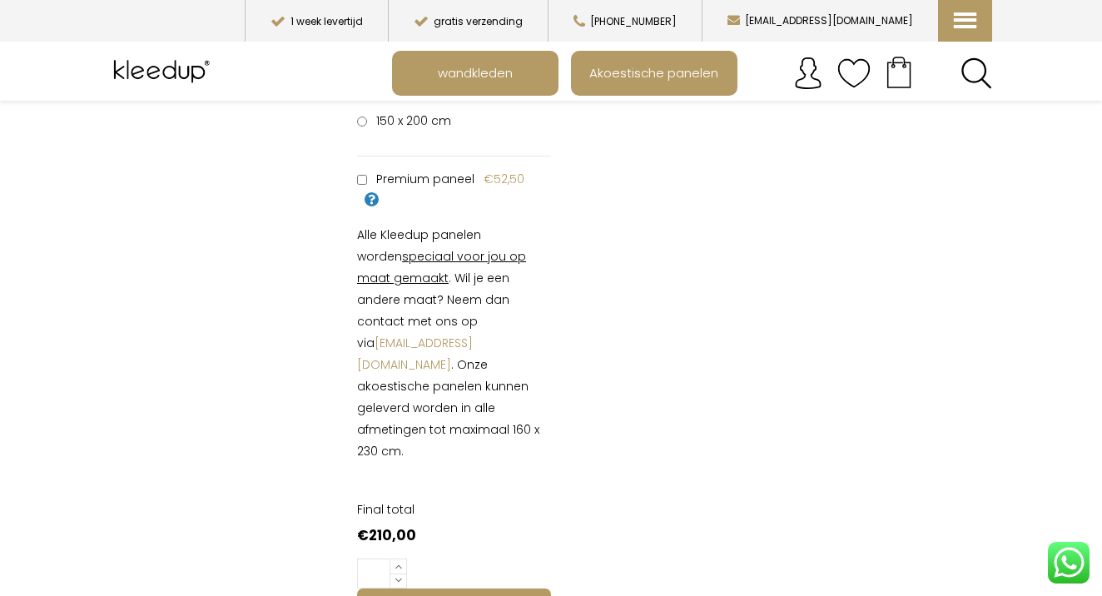
scroll to position [423, 0]
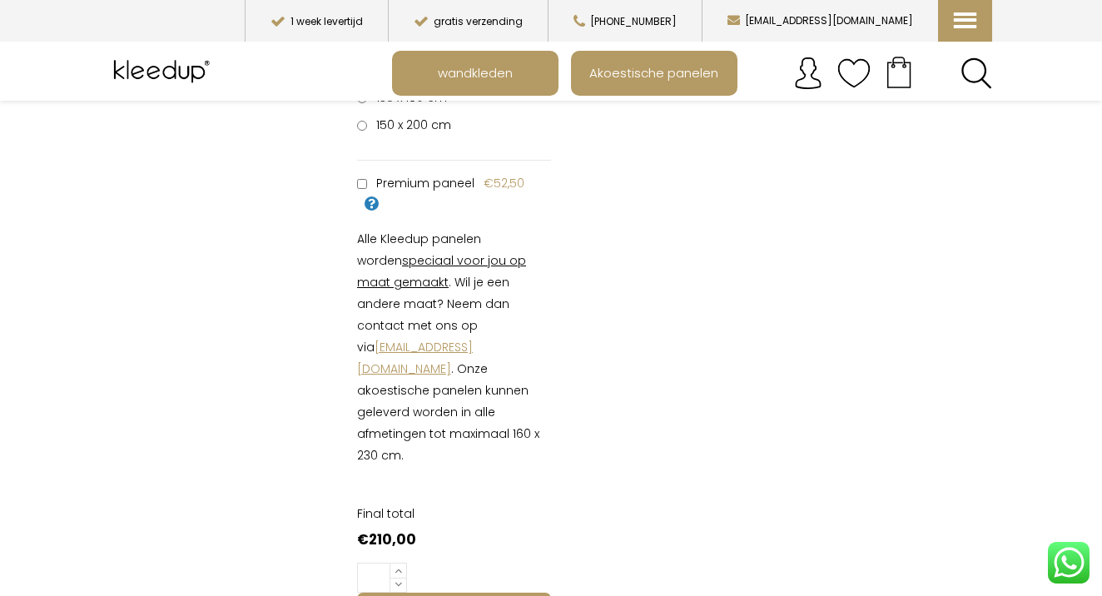
click at [473, 339] on link "[EMAIL_ADDRESS][DOMAIN_NAME]" at bounding box center [415, 358] width 116 height 38
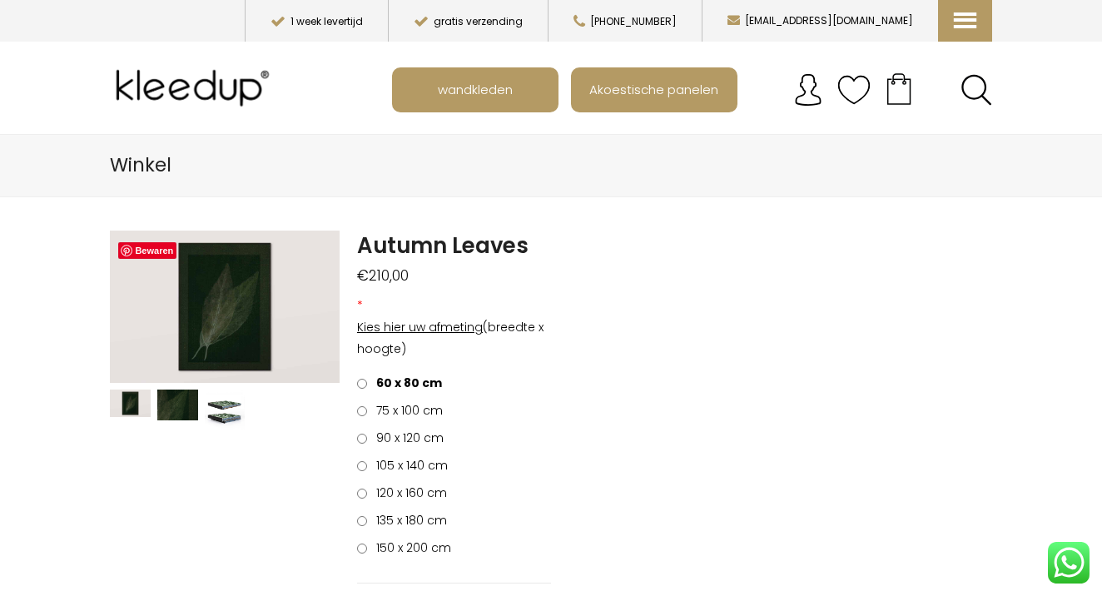
scroll to position [0, 0]
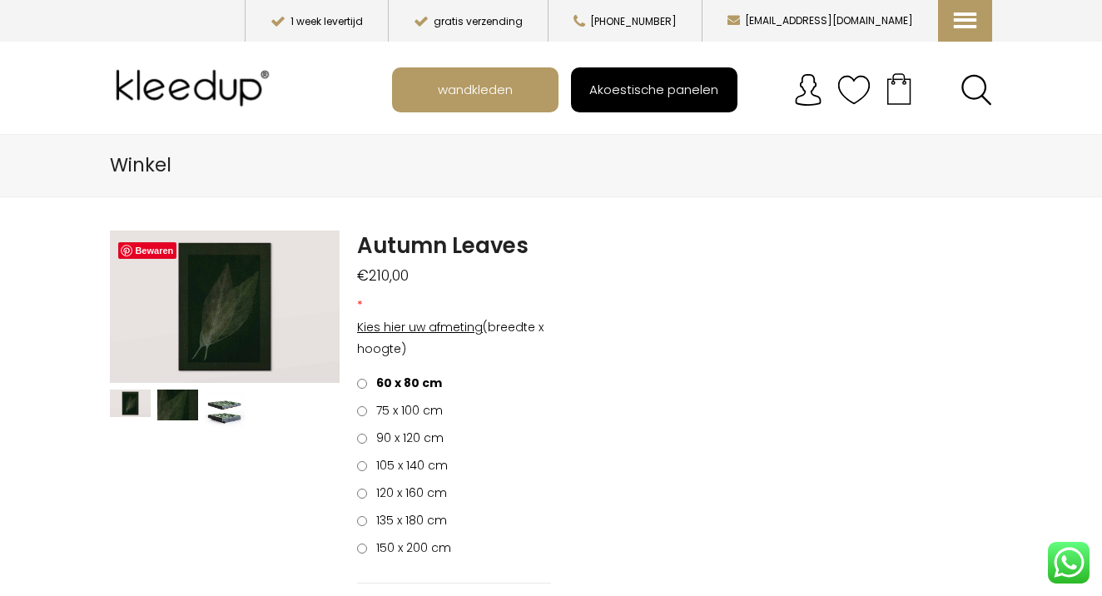
click at [644, 88] on span "Akoestische panelen" at bounding box center [653, 89] width 147 height 32
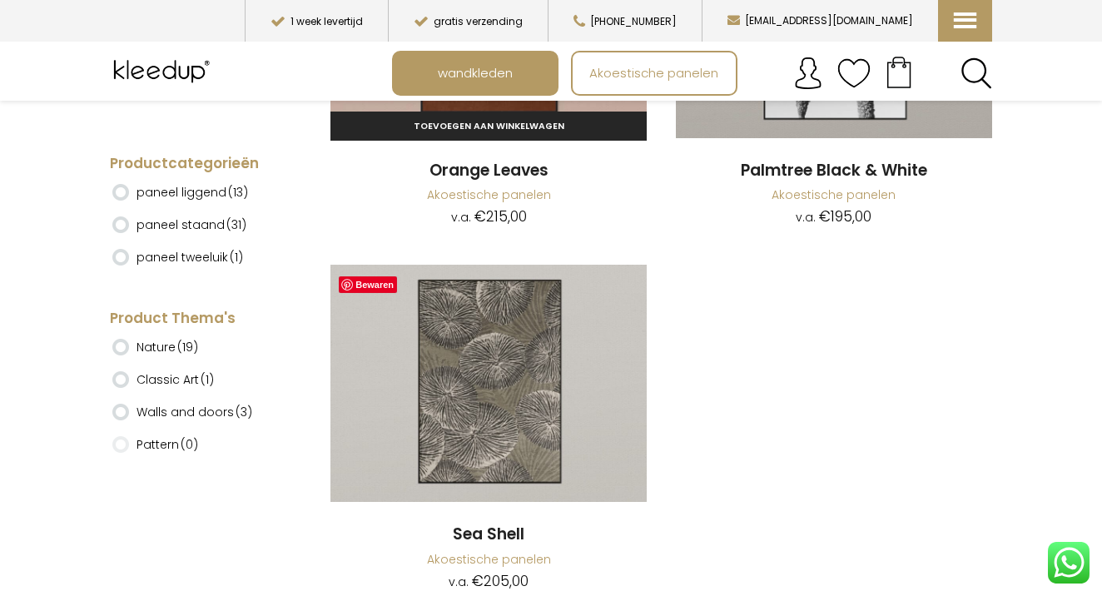
scroll to position [8397, 0]
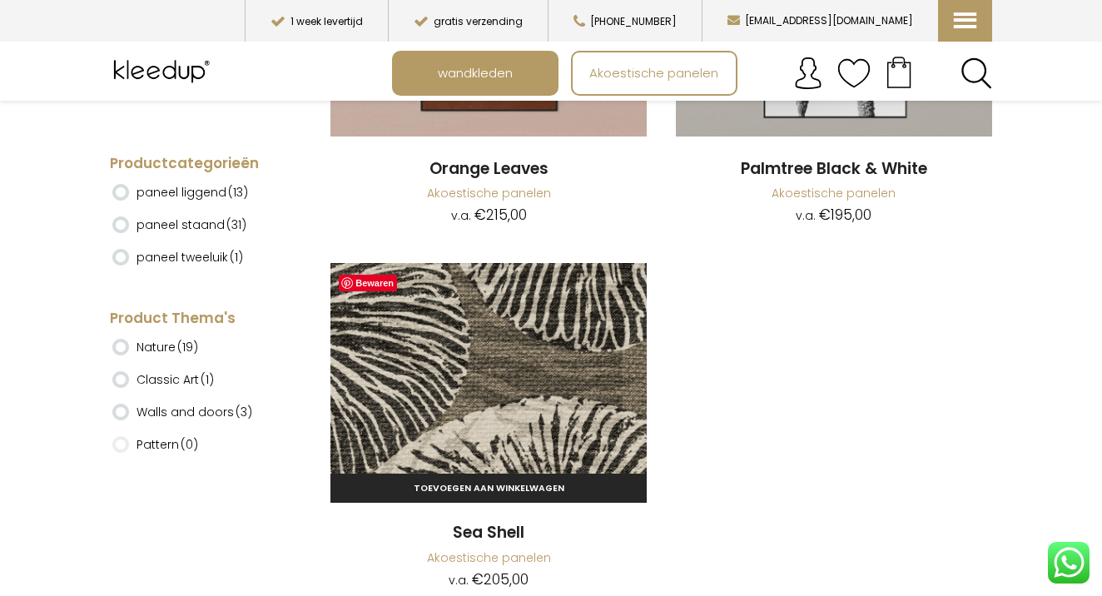
click at [493, 320] on img at bounding box center [488, 381] width 316 height 237
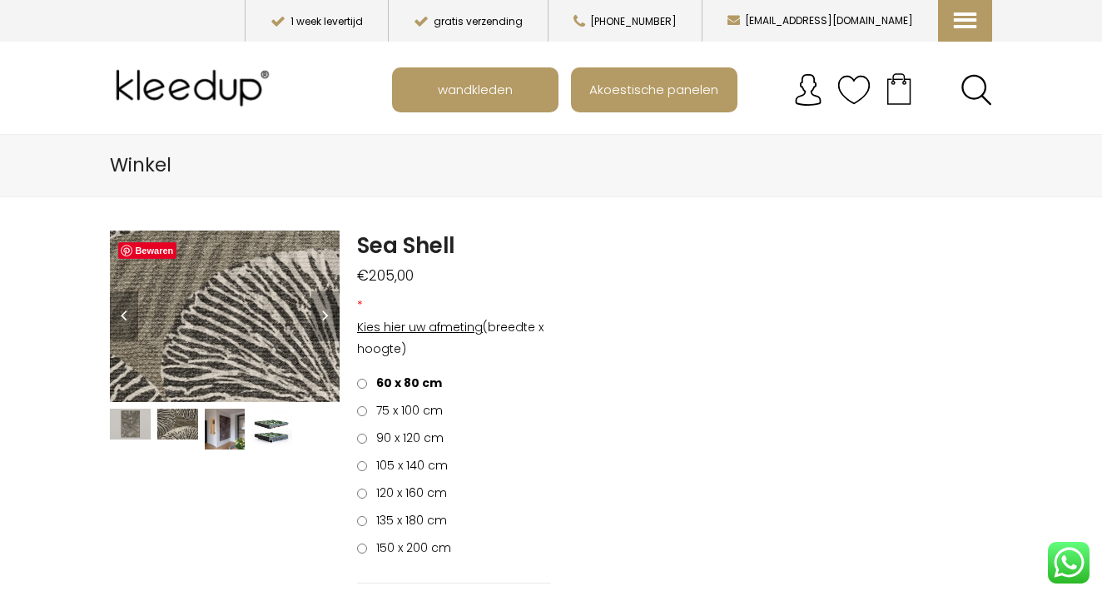
click at [257, 332] on img at bounding box center [21, 214] width 1665 height 1248
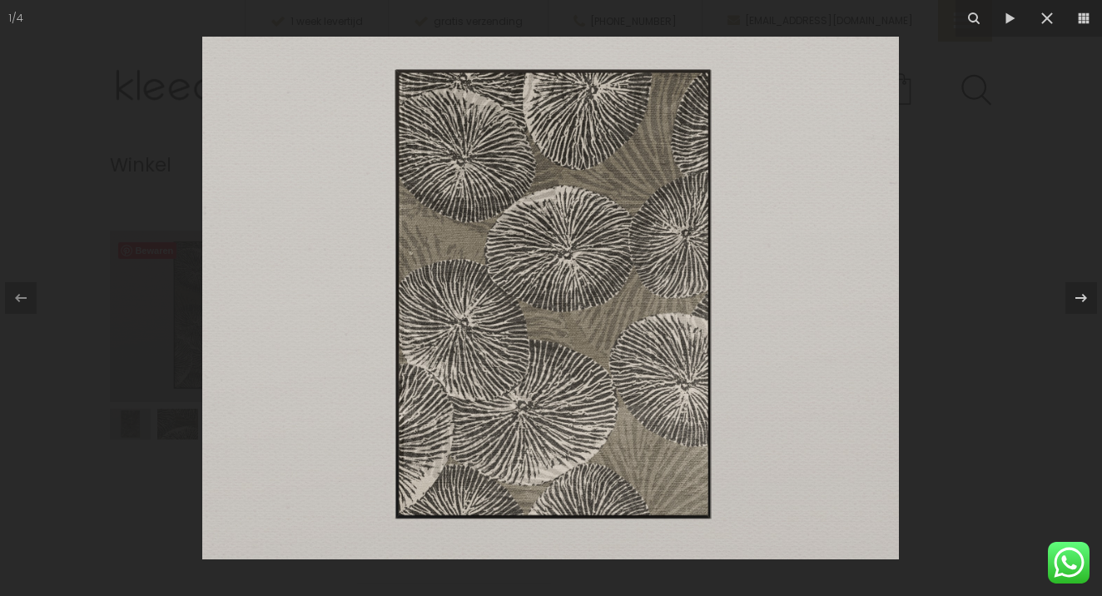
click at [624, 307] on img at bounding box center [550, 298] width 697 height 523
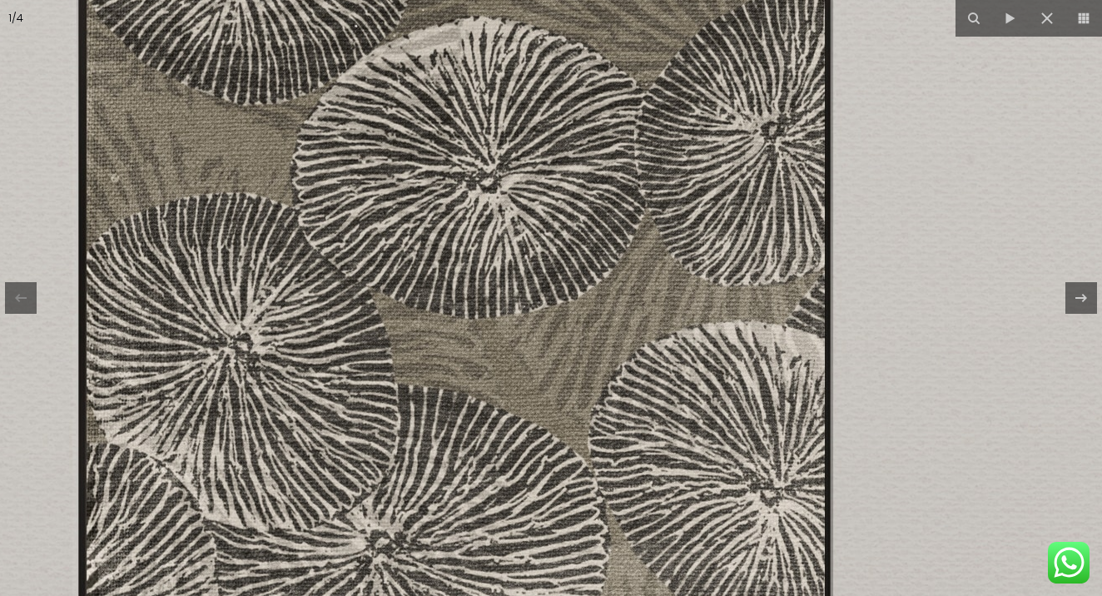
click at [613, 334] on img at bounding box center [448, 285] width 1665 height 1248
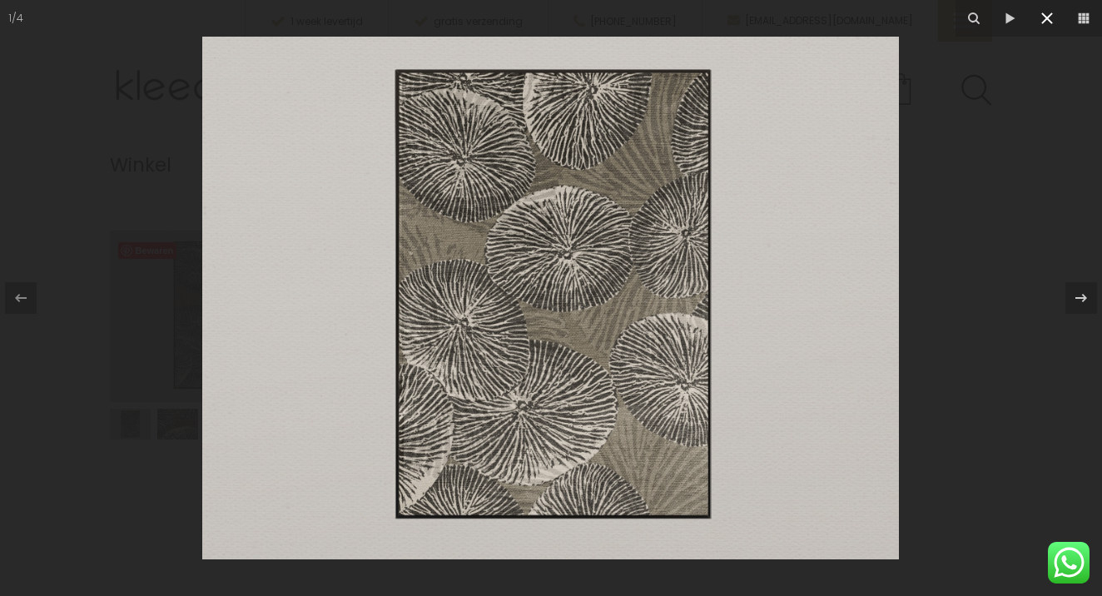
click at [1049, 21] on icon at bounding box center [1047, 18] width 12 height 12
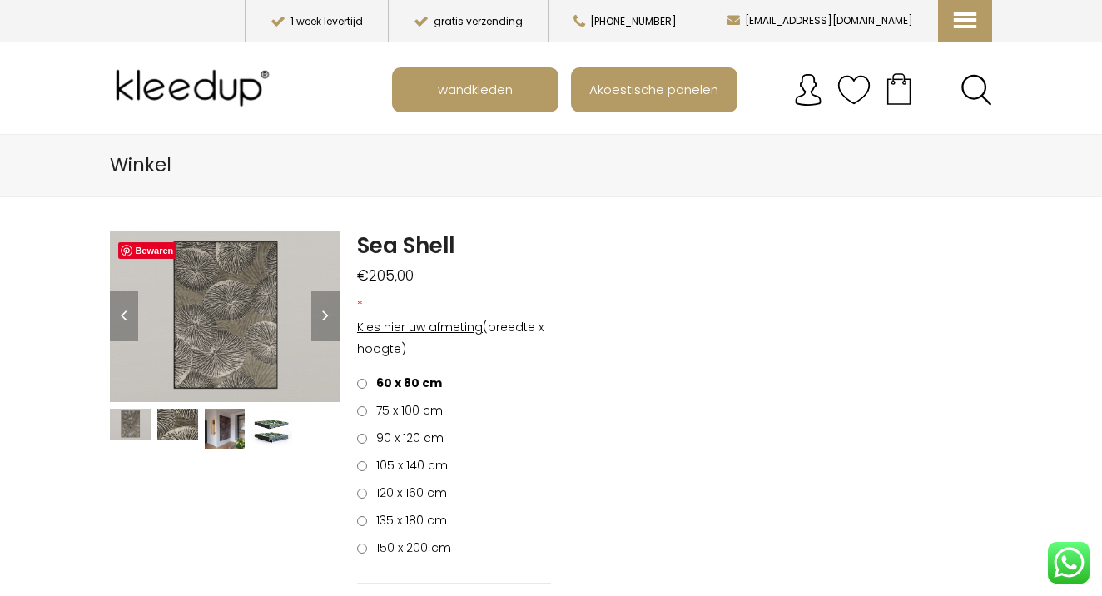
click at [231, 424] on img at bounding box center [225, 429] width 41 height 40
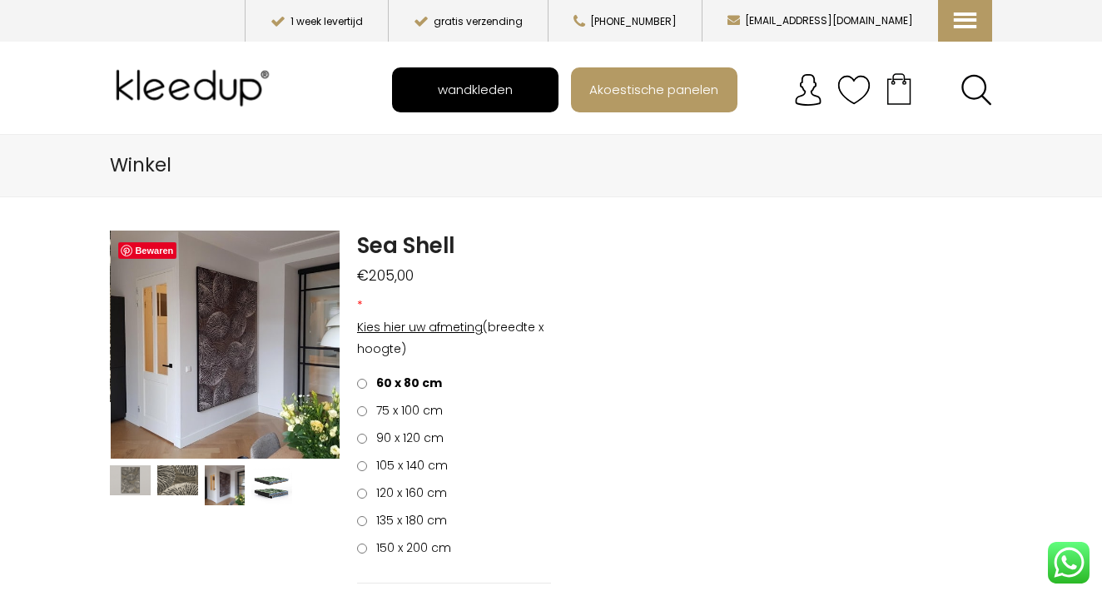
click at [513, 94] on span "wandkleden" at bounding box center [475, 89] width 93 height 32
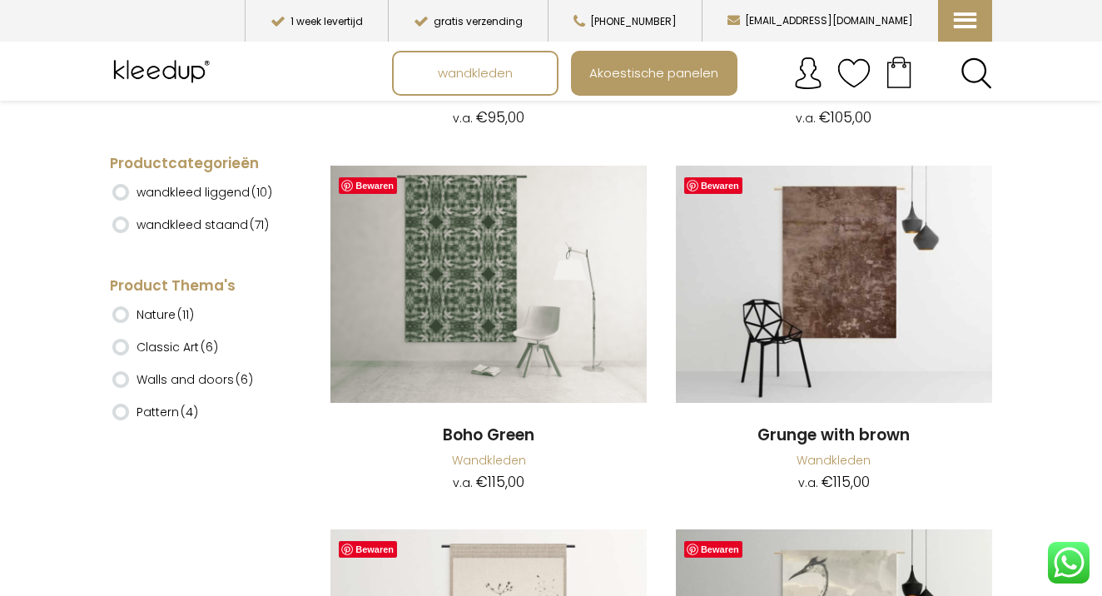
scroll to position [7976, 0]
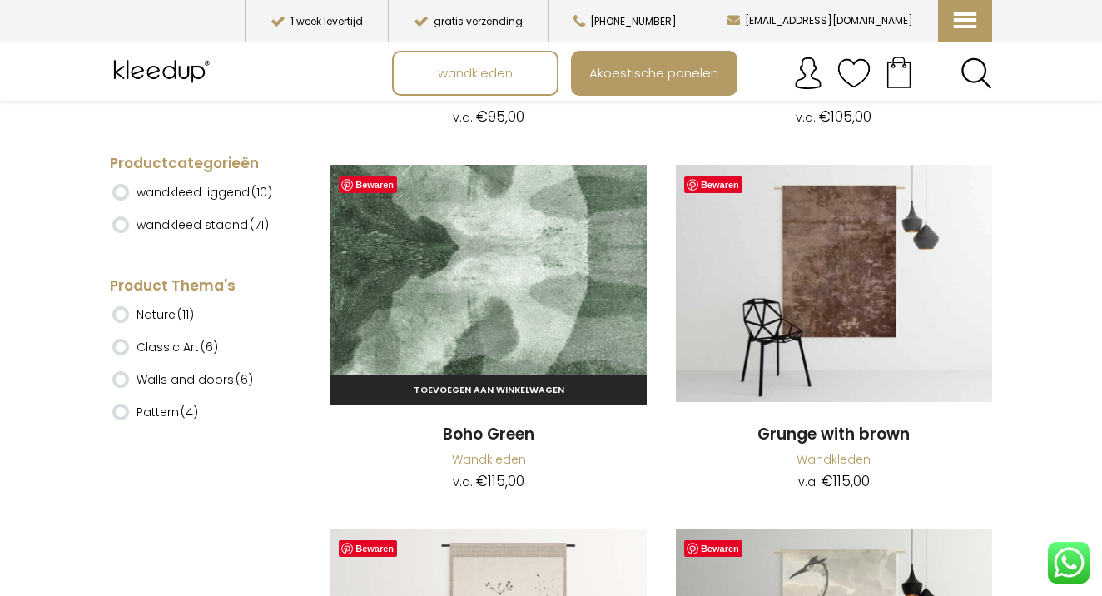
click at [474, 255] on img at bounding box center [488, 283] width 316 height 237
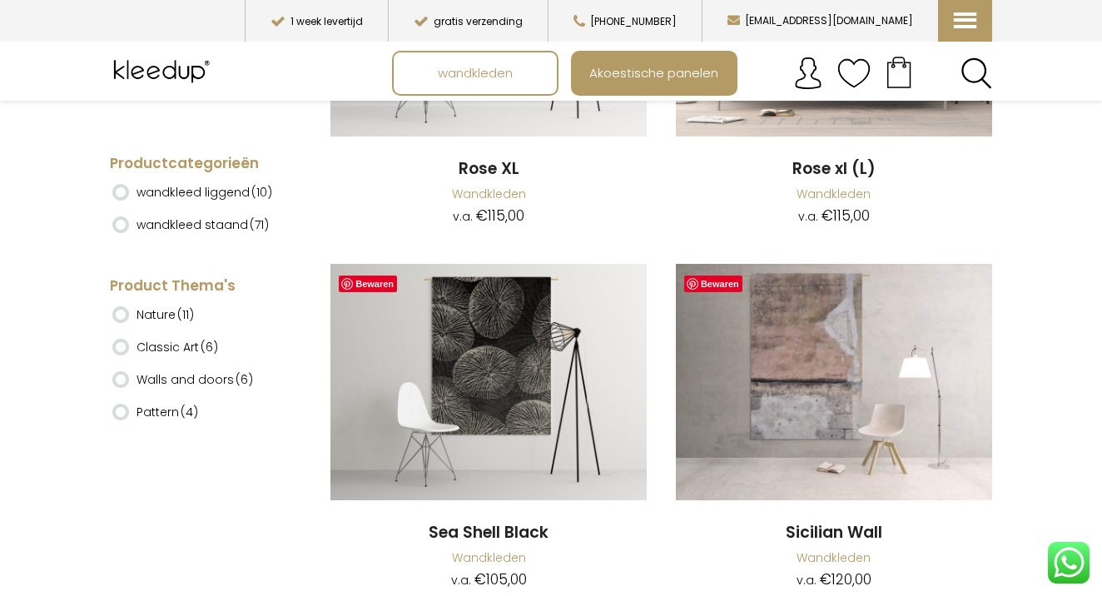
scroll to position [11160, 0]
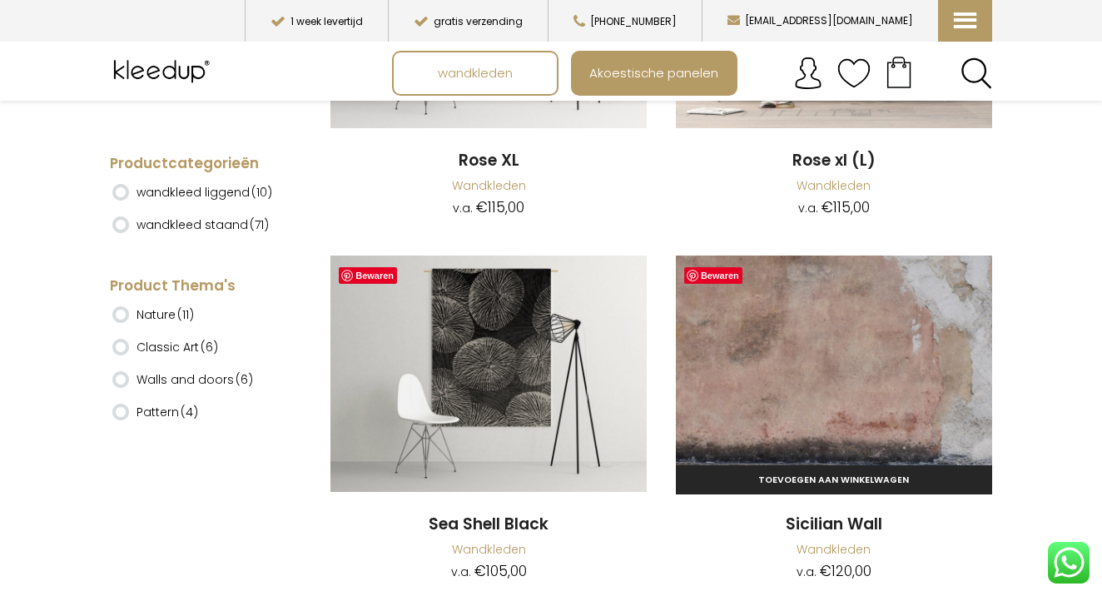
click at [811, 319] on img at bounding box center [834, 374] width 316 height 237
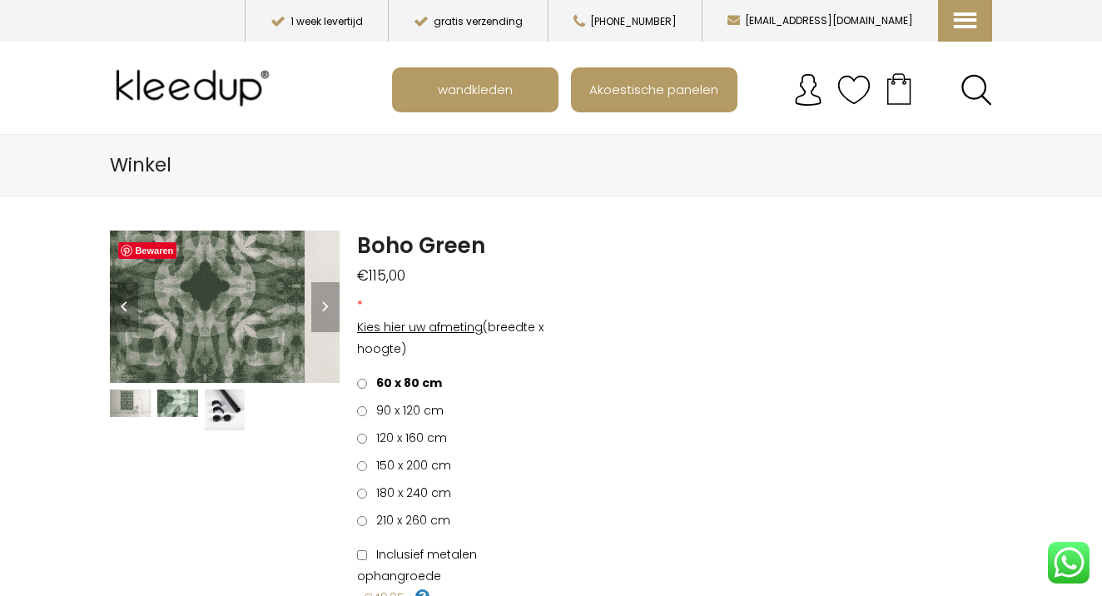
click at [236, 306] on img at bounding box center [206, 321] width 1248 height 832
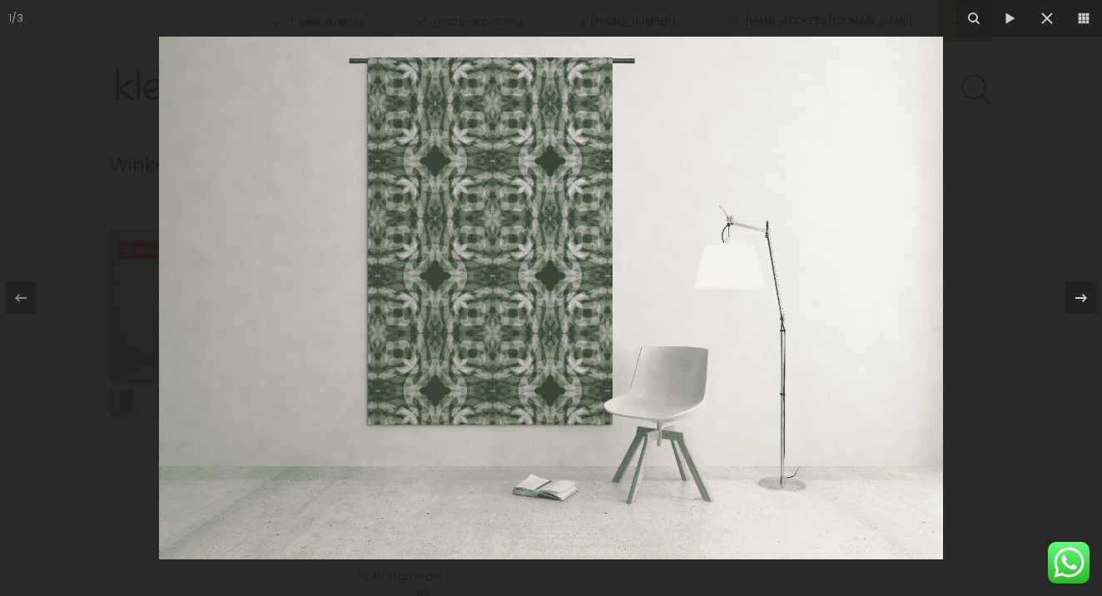
click at [513, 256] on img at bounding box center [551, 298] width 784 height 523
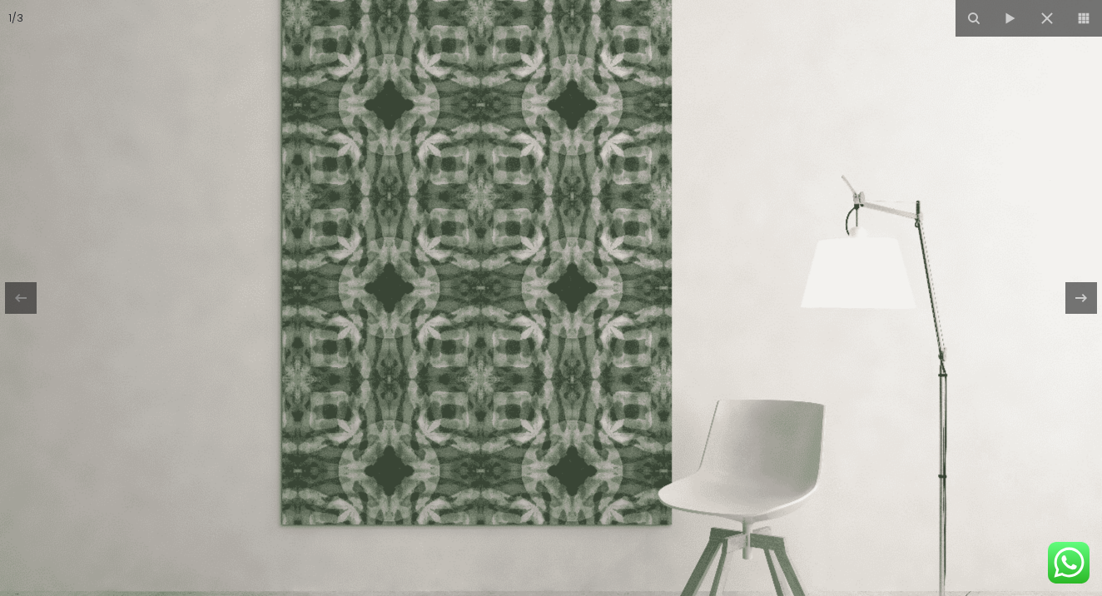
click at [514, 256] on img at bounding box center [573, 323] width 1248 height 832
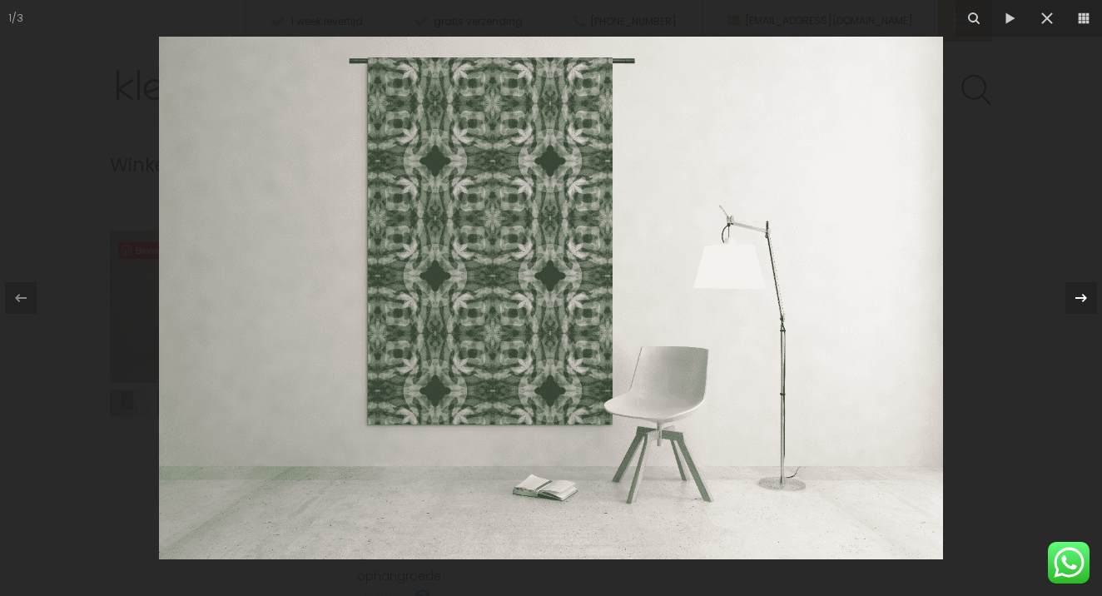
click at [1063, 300] on button at bounding box center [1073, 297] width 58 height 83
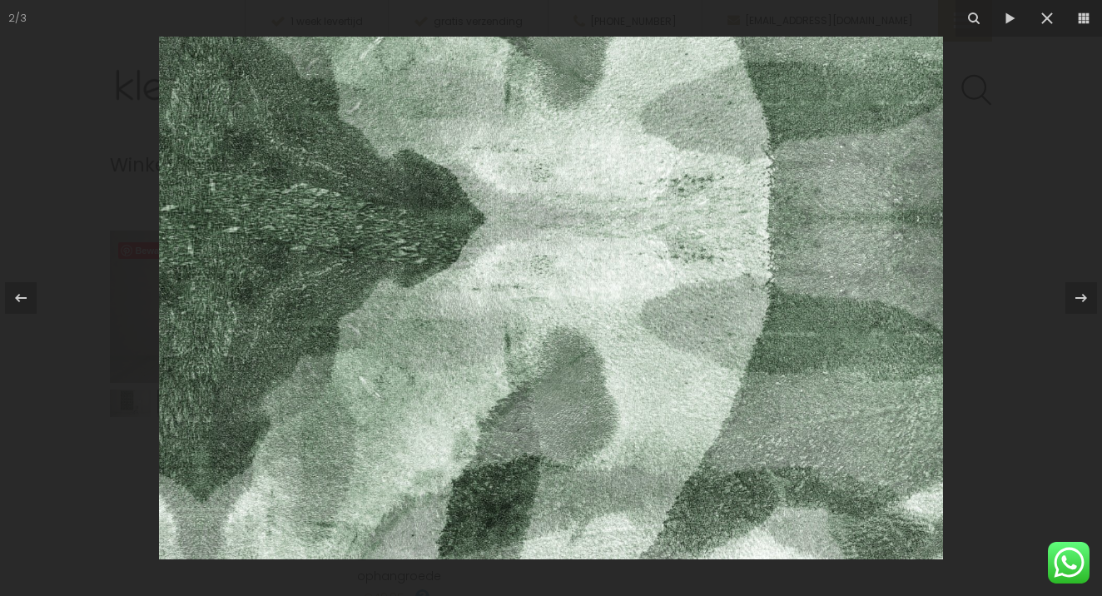
click at [558, 303] on img at bounding box center [551, 298] width 784 height 523
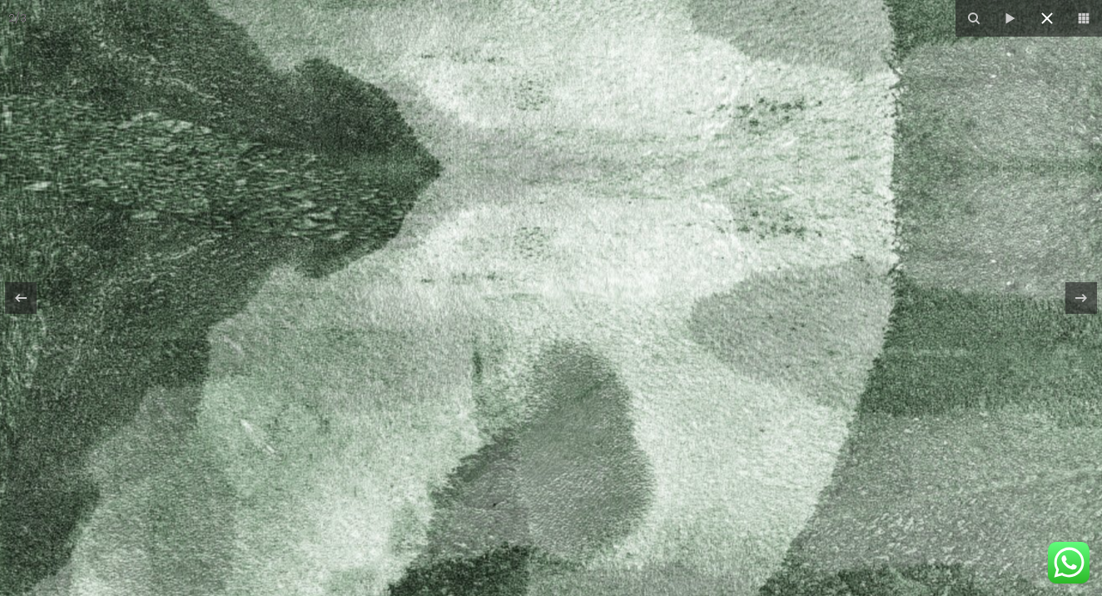
click at [1050, 22] on icon at bounding box center [1047, 18] width 12 height 12
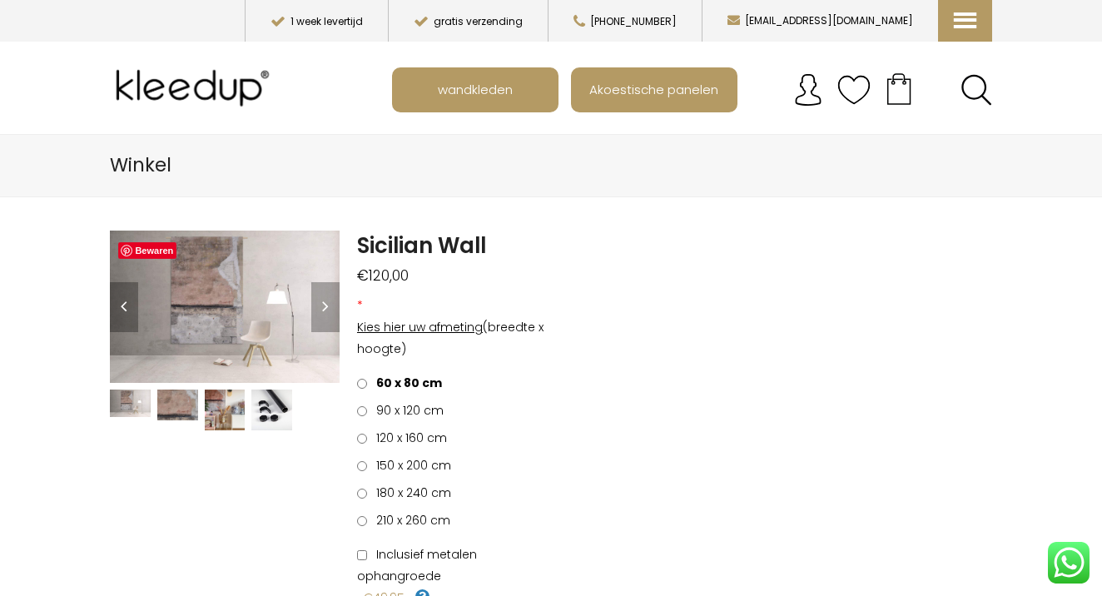
click at [181, 410] on img at bounding box center [177, 405] width 41 height 31
